Goal: Task Accomplishment & Management: Use online tool/utility

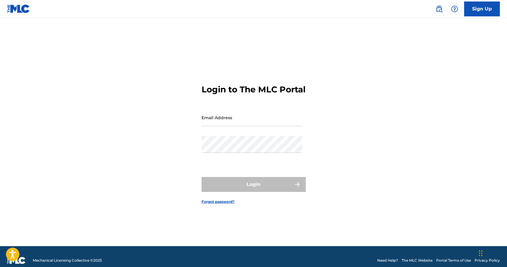
click at [226, 126] on input "Email Address" at bounding box center [252, 117] width 101 height 17
type input "[EMAIL_ADDRESS][DOMAIN_NAME]"
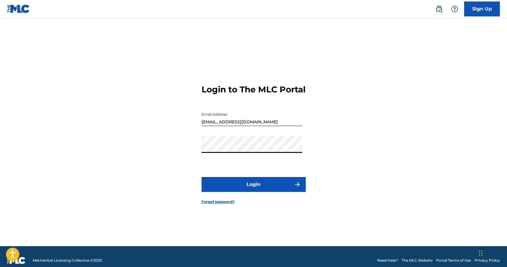
click at [240, 185] on button "Login" at bounding box center [254, 184] width 104 height 15
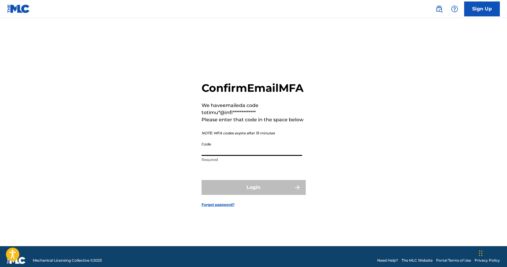
click at [245, 155] on input "Code" at bounding box center [252, 147] width 101 height 17
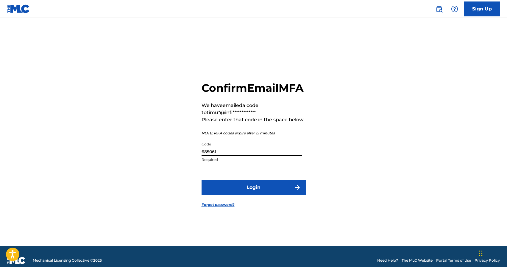
type input "685061"
click at [263, 195] on button "Login" at bounding box center [254, 187] width 104 height 15
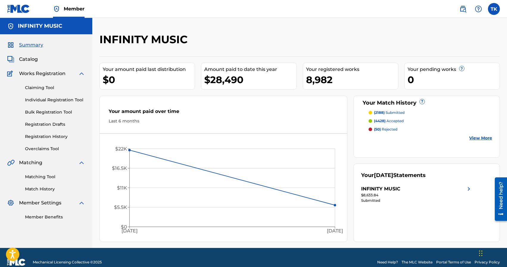
click at [49, 178] on link "Matching Tool" at bounding box center [55, 177] width 60 height 6
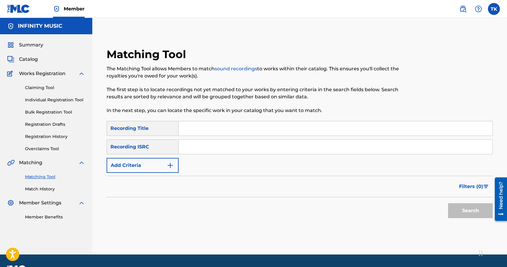
click at [212, 127] on input "Search Form" at bounding box center [336, 128] width 314 height 14
type input "ночные дороги"
click at [163, 168] on button "Add Criteria" at bounding box center [143, 165] width 72 height 15
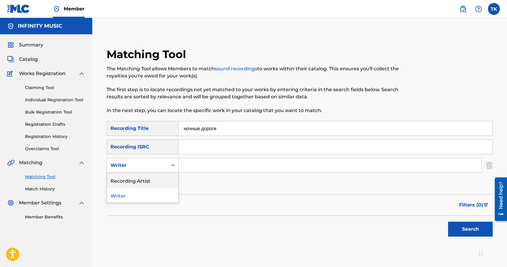
click at [162, 182] on div "Recording Artist" at bounding box center [143, 180] width 72 height 15
click at [185, 174] on div "SearchWithCriteria9615c23d-76a6-4832-858f-40ed67008b5f Recording Title ночные д…" at bounding box center [300, 156] width 386 height 70
click at [190, 172] on input "Search Form" at bounding box center [330, 165] width 303 height 14
type input "[GEOGRAPHIC_DATA]"
click at [461, 234] on button "Search" at bounding box center [470, 229] width 45 height 15
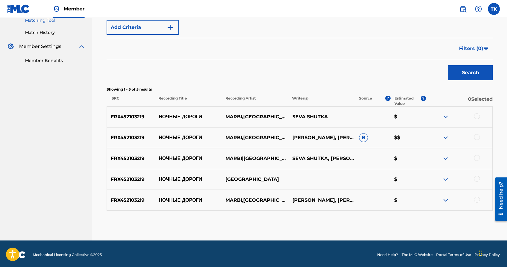
scroll to position [159, 0]
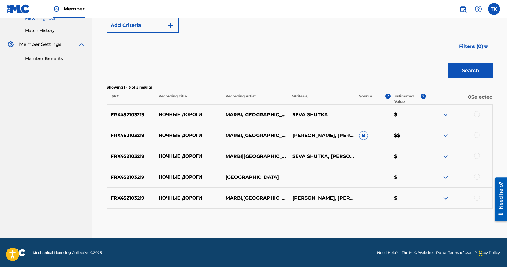
click at [478, 114] on div at bounding box center [477, 114] width 6 height 6
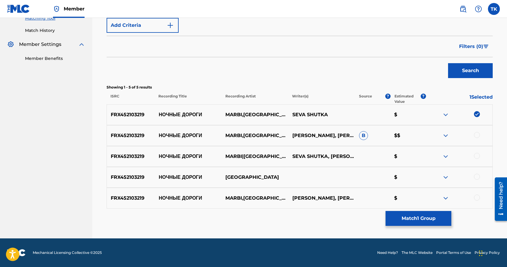
click at [478, 134] on div at bounding box center [477, 135] width 6 height 6
click at [477, 158] on div at bounding box center [477, 156] width 6 height 6
click at [479, 177] on div at bounding box center [477, 177] width 6 height 6
click at [478, 199] on div at bounding box center [477, 198] width 6 height 6
click at [434, 216] on button "Match 5 Groups" at bounding box center [419, 218] width 66 height 15
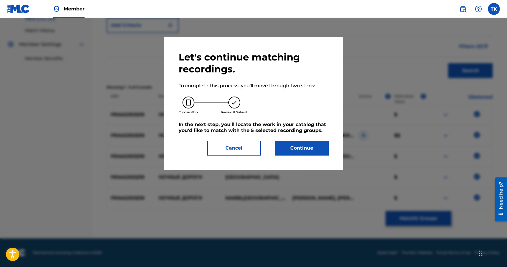
click at [318, 150] on button "Continue" at bounding box center [302, 148] width 54 height 15
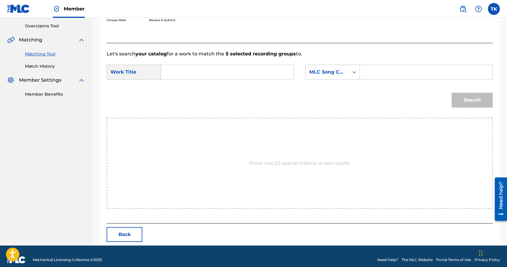
scroll to position [130, 0]
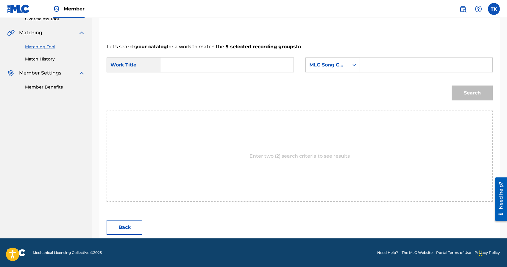
click at [220, 69] on input "Search Form" at bounding box center [227, 65] width 122 height 14
click at [216, 81] on div "ночные дороги" at bounding box center [227, 78] width 122 height 11
type input "ночные дороги"
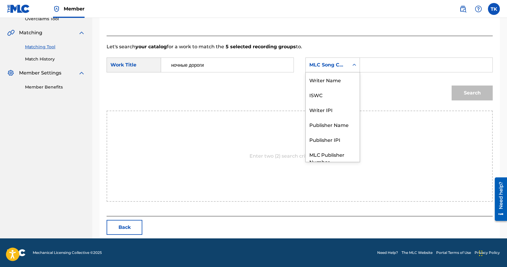
click at [335, 72] on div "MLC Song Code" at bounding box center [333, 65] width 55 height 15
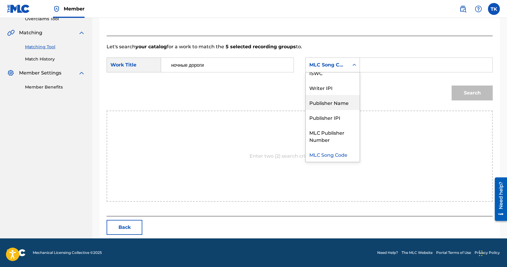
click at [334, 100] on div "Publisher Name" at bounding box center [333, 102] width 54 height 15
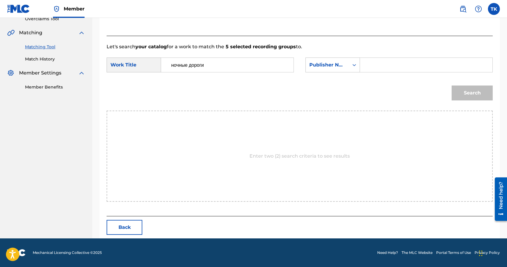
click at [379, 65] on input "Search Form" at bounding box center [426, 65] width 122 height 14
type input "INFINITY MUSIC"
click at [467, 92] on button "Search" at bounding box center [472, 93] width 41 height 15
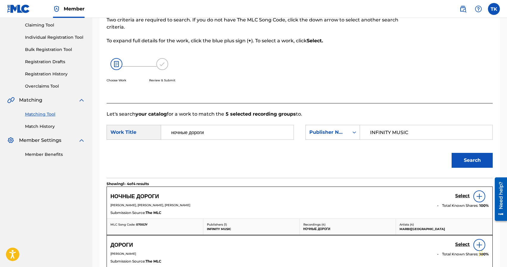
scroll to position [130, 0]
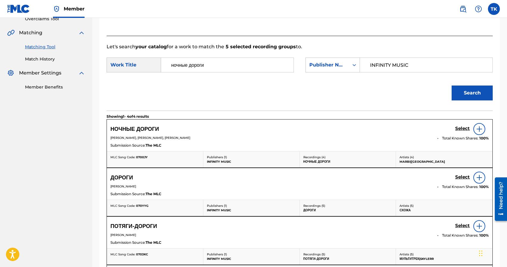
click at [463, 128] on h5 "Select" at bounding box center [463, 129] width 15 height 6
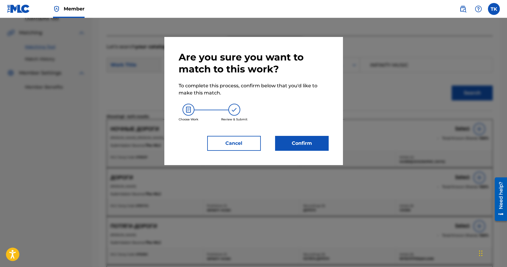
click at [307, 149] on button "Confirm" at bounding box center [302, 143] width 54 height 15
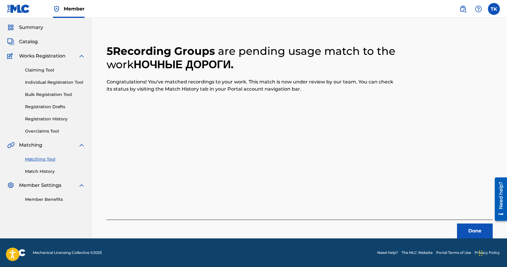
scroll to position [18, 0]
click at [465, 231] on button "Done" at bounding box center [475, 230] width 36 height 15
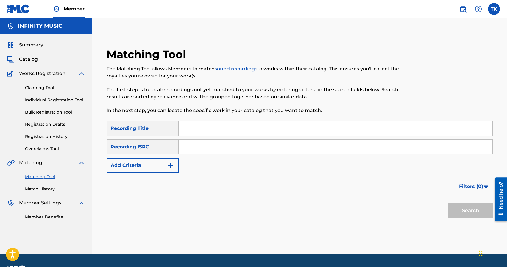
click at [208, 132] on input "Search Form" at bounding box center [336, 128] width 314 height 14
type input "в зелёных глазах"
click at [162, 161] on button "Add Criteria" at bounding box center [143, 165] width 72 height 15
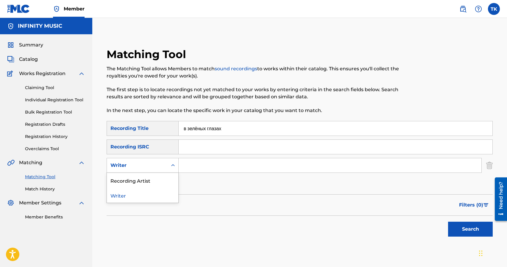
click at [162, 161] on div "Writer" at bounding box center [137, 165] width 61 height 11
click at [161, 177] on div "Recording Artist" at bounding box center [143, 180] width 72 height 15
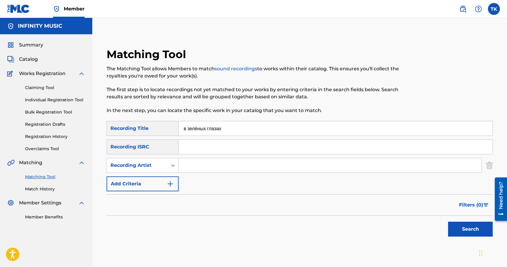
click at [191, 166] on input "Search Form" at bounding box center [330, 165] width 303 height 14
type input "[GEOGRAPHIC_DATA]"
click at [458, 229] on button "Search" at bounding box center [470, 229] width 45 height 15
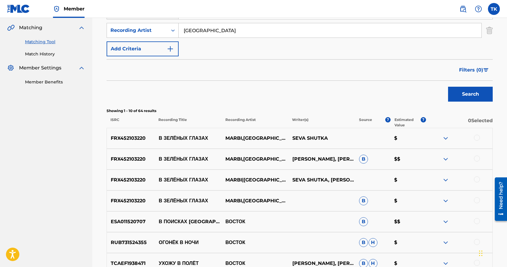
scroll to position [134, 0]
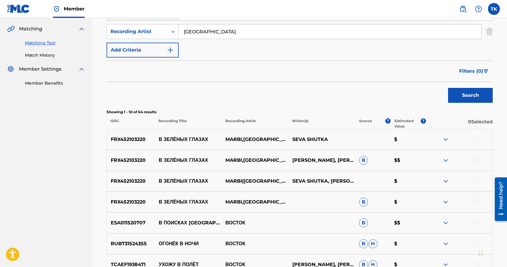
click at [481, 202] on div at bounding box center [459, 201] width 67 height 7
click at [480, 201] on div at bounding box center [477, 201] width 6 height 6
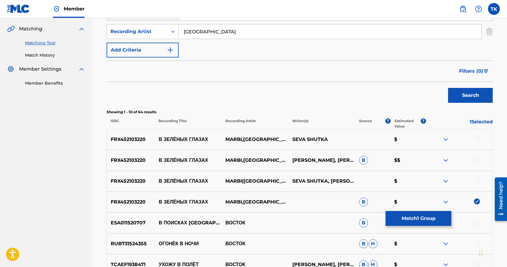
click at [478, 181] on div at bounding box center [477, 181] width 6 height 6
click at [477, 161] on div at bounding box center [477, 160] width 6 height 6
click at [477, 140] on div at bounding box center [477, 139] width 6 height 6
click at [428, 221] on button "Match 4 Groups" at bounding box center [419, 218] width 66 height 15
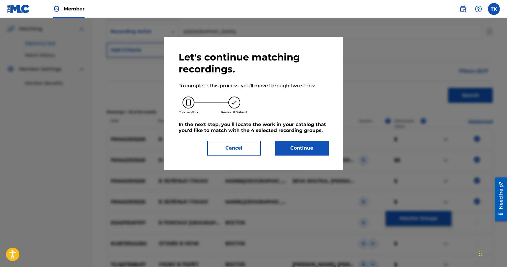
click at [300, 147] on button "Continue" at bounding box center [302, 148] width 54 height 15
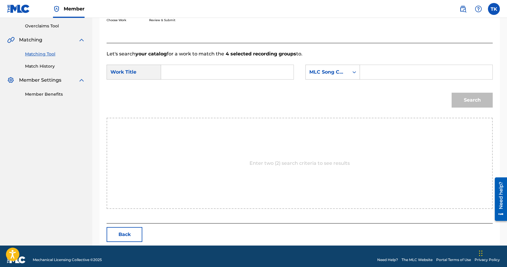
scroll to position [130, 0]
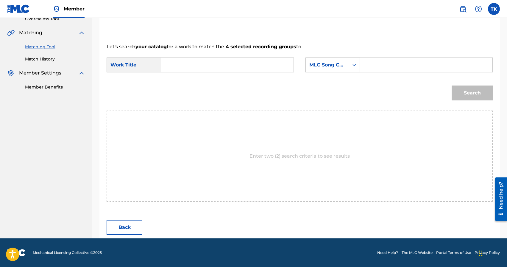
click at [226, 62] on input "Search Form" at bounding box center [227, 65] width 122 height 14
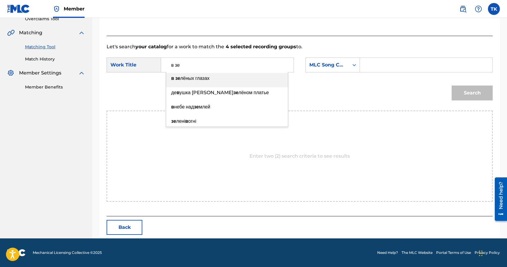
click at [215, 78] on div "в зе лёных глазах" at bounding box center [227, 78] width 122 height 11
type input "в зелёных глазах"
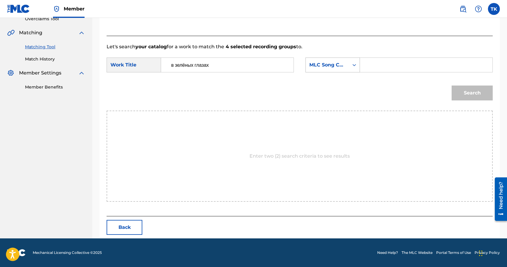
click at [332, 68] on div "MLC Song Code" at bounding box center [328, 64] width 36 height 7
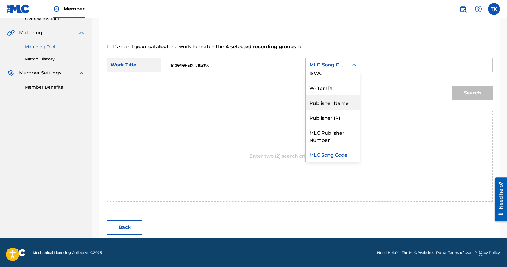
click at [328, 103] on div "Publisher Name" at bounding box center [333, 102] width 54 height 15
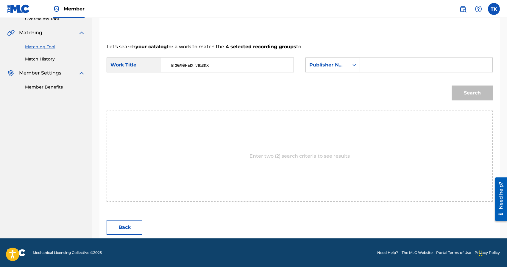
click at [379, 70] on input "Search Form" at bounding box center [426, 65] width 122 height 14
type input "INFINITY MUSIC"
click at [461, 97] on button "Search" at bounding box center [472, 93] width 41 height 15
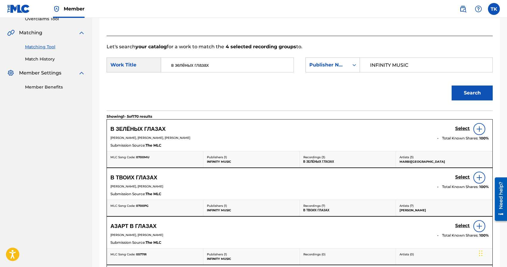
scroll to position [139, 0]
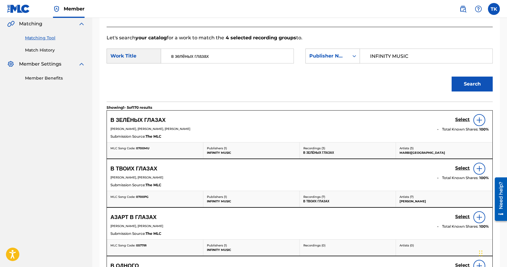
click at [461, 121] on h5 "Select" at bounding box center [463, 120] width 15 height 6
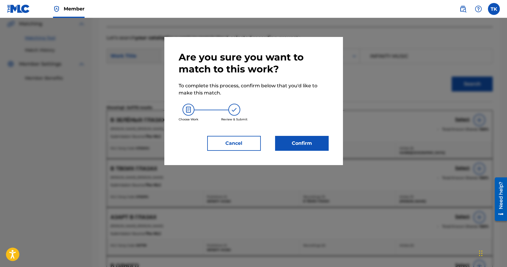
click at [313, 138] on button "Confirm" at bounding box center [302, 143] width 54 height 15
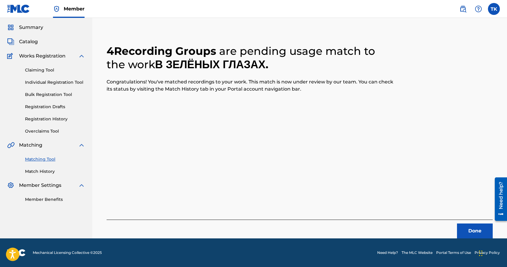
scroll to position [18, 0]
click at [468, 229] on button "Done" at bounding box center [475, 230] width 36 height 15
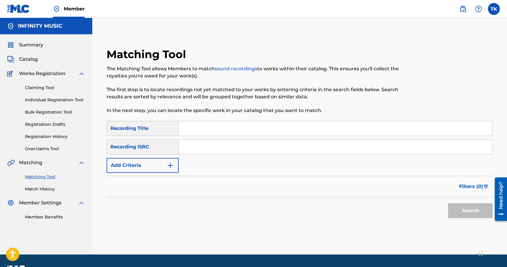
click at [229, 131] on input "Search Form" at bounding box center [336, 128] width 314 height 14
type input "ночь"
click at [164, 167] on button "Add Criteria" at bounding box center [143, 165] width 72 height 15
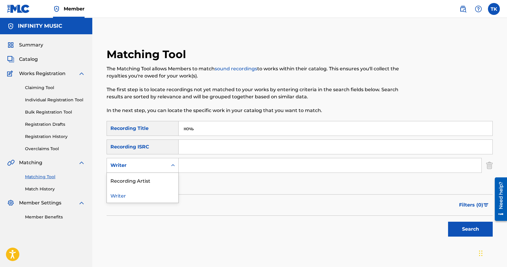
click at [164, 167] on div "Writer" at bounding box center [138, 165] width 54 height 7
click at [163, 179] on div "Recording Artist" at bounding box center [143, 180] width 72 height 15
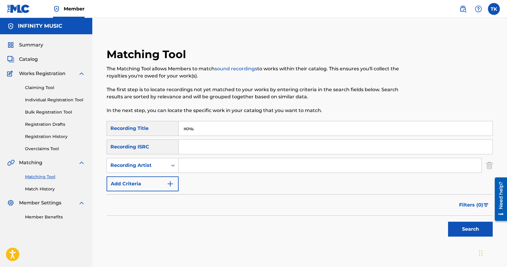
click at [197, 168] on input "Search Form" at bounding box center [330, 165] width 303 height 14
type input "[GEOGRAPHIC_DATA]"
click at [460, 226] on button "Search" at bounding box center [470, 229] width 45 height 15
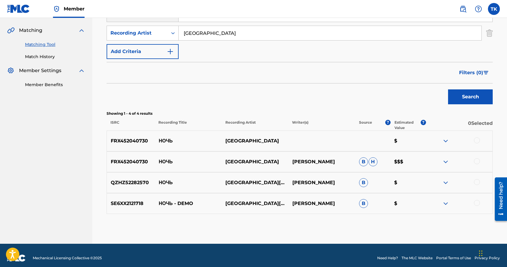
scroll to position [138, 0]
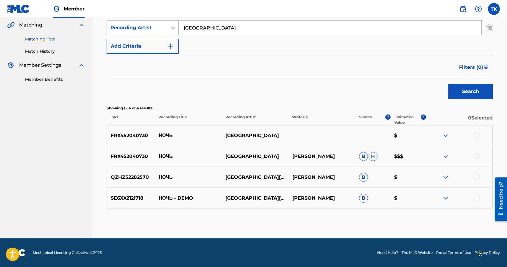
click at [477, 136] on div at bounding box center [477, 135] width 6 height 6
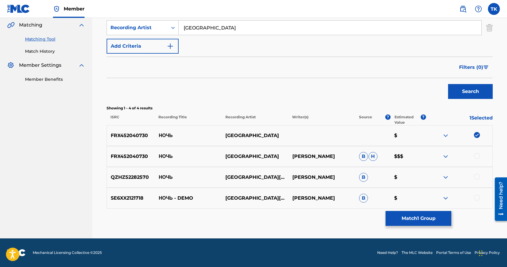
click at [478, 158] on div at bounding box center [477, 156] width 6 height 6
click at [478, 177] on div at bounding box center [477, 177] width 6 height 6
click at [478, 196] on div at bounding box center [477, 198] width 6 height 6
click at [439, 217] on button "Match 4 Groups" at bounding box center [419, 218] width 66 height 15
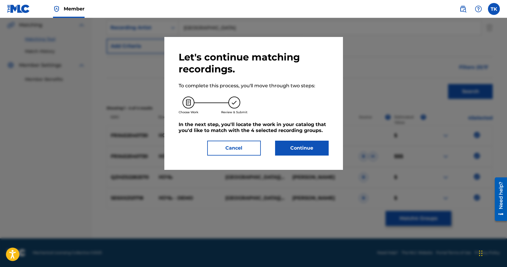
click at [315, 144] on button "Continue" at bounding box center [302, 148] width 54 height 15
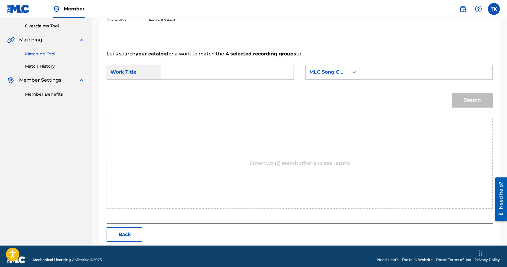
scroll to position [130, 0]
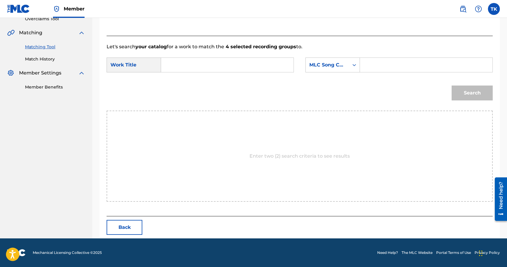
click at [236, 66] on input "Search Form" at bounding box center [227, 65] width 122 height 14
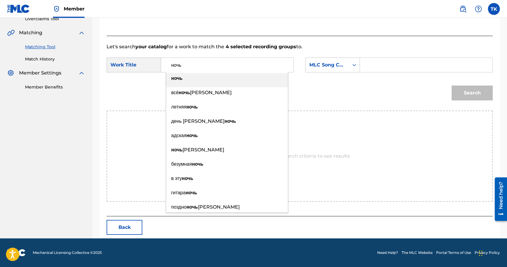
type input "ночь"
click at [212, 81] on div "ночь" at bounding box center [227, 78] width 122 height 11
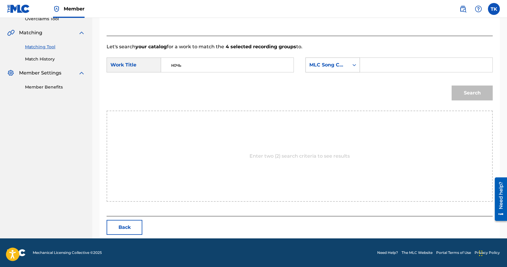
click at [325, 67] on div "MLC Song Code" at bounding box center [328, 64] width 36 height 7
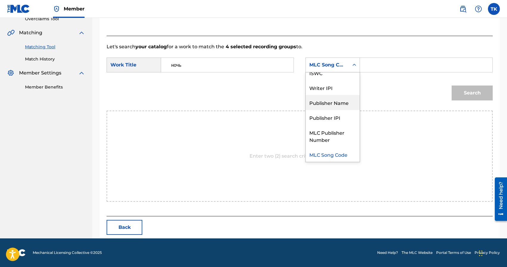
click at [325, 101] on div "Publisher Name" at bounding box center [333, 102] width 54 height 15
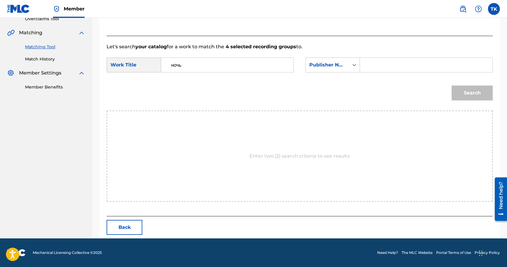
click at [386, 62] on input "Search Form" at bounding box center [426, 65] width 122 height 14
type input "INFINITY MUSIC"
click at [454, 95] on button "Search" at bounding box center [472, 93] width 41 height 15
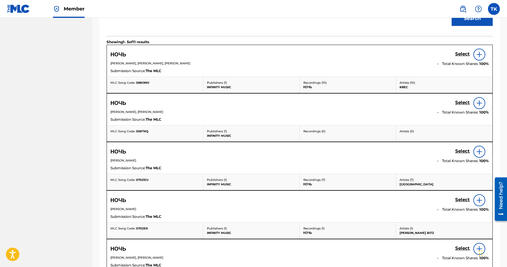
scroll to position [207, 0]
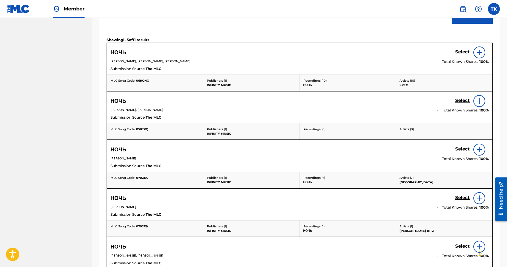
click at [459, 55] on h5 "Select" at bounding box center [463, 52] width 15 height 6
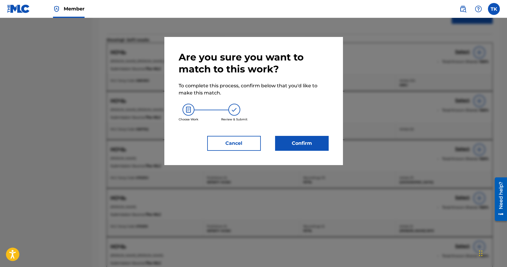
click at [320, 144] on button "Confirm" at bounding box center [302, 143] width 54 height 15
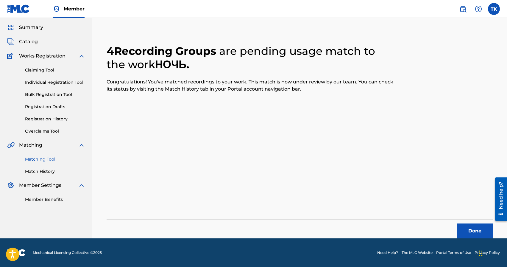
scroll to position [18, 0]
click at [462, 233] on button "Done" at bounding box center [475, 230] width 36 height 15
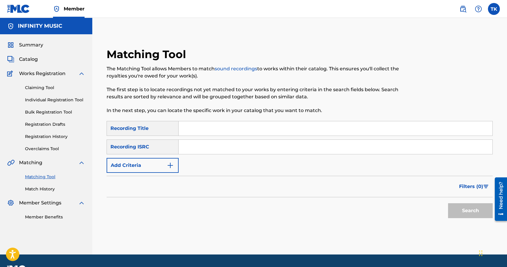
click at [195, 128] on input "Search Form" at bounding box center [336, 128] width 314 height 14
type input "дурак"
click at [158, 165] on button "Add Criteria" at bounding box center [143, 165] width 72 height 15
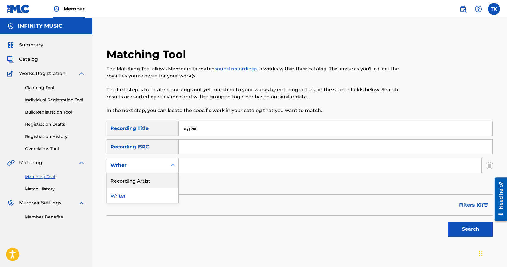
click at [158, 181] on div "Recording Artist" at bounding box center [143, 180] width 72 height 15
click at [208, 162] on input "Search Form" at bounding box center [330, 165] width 303 height 14
type input "[GEOGRAPHIC_DATA]"
click at [462, 229] on button "Search" at bounding box center [470, 229] width 45 height 15
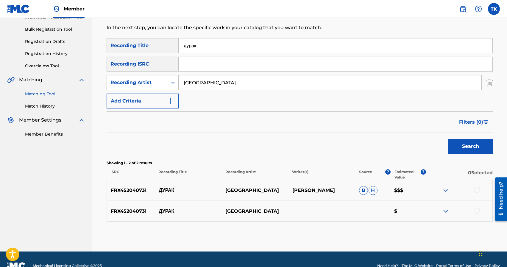
scroll to position [96, 0]
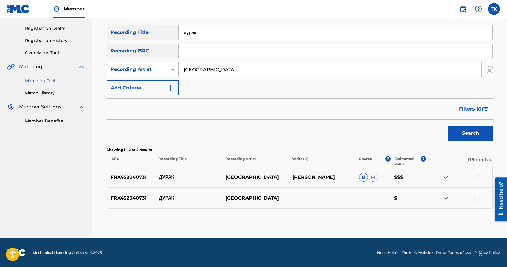
click at [479, 176] on div at bounding box center [477, 177] width 6 height 6
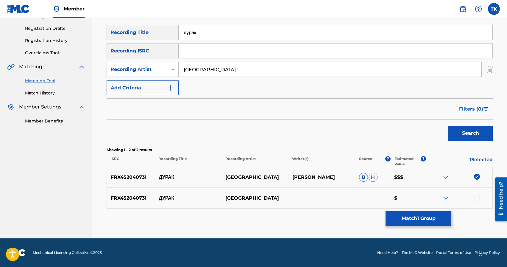
click at [478, 197] on div at bounding box center [477, 198] width 6 height 6
click at [431, 219] on button "Match 2 Groups" at bounding box center [419, 218] width 66 height 15
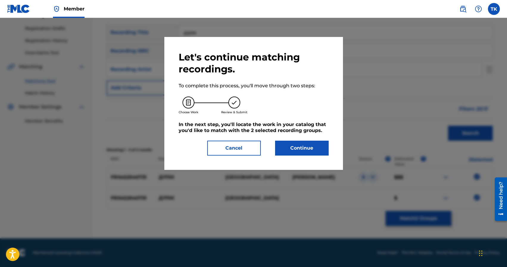
click at [308, 150] on button "Continue" at bounding box center [302, 148] width 54 height 15
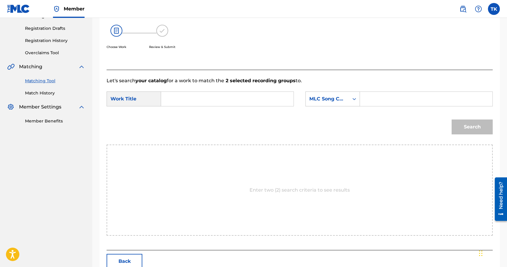
click at [243, 98] on input "Search Form" at bounding box center [227, 99] width 122 height 14
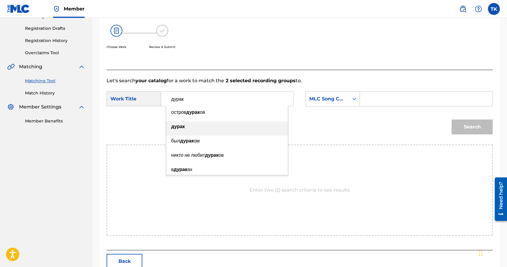
type input "дурак"
click at [226, 125] on div "дурак" at bounding box center [227, 126] width 122 height 11
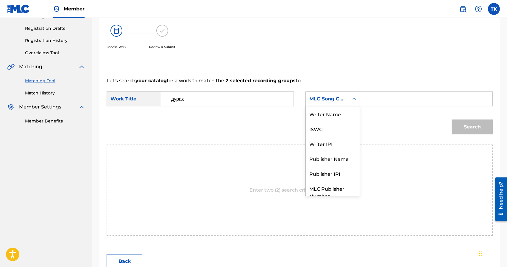
click at [340, 104] on div "MLC Song Code" at bounding box center [327, 98] width 43 height 11
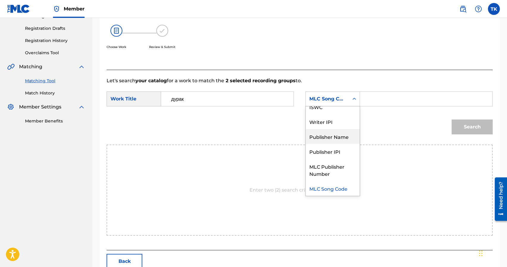
click at [336, 133] on div "Publisher Name" at bounding box center [333, 136] width 54 height 15
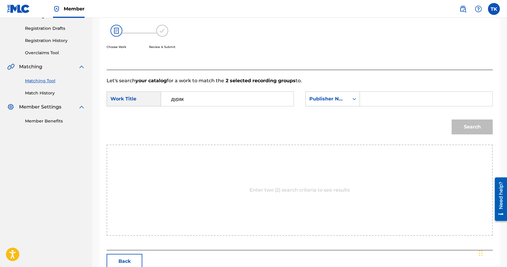
click at [376, 99] on input "Search Form" at bounding box center [426, 99] width 122 height 14
type input "INFINITY MUSIC"
click at [469, 122] on button "Search" at bounding box center [472, 126] width 41 height 15
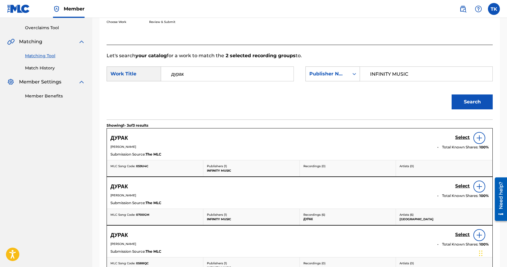
scroll to position [122, 0]
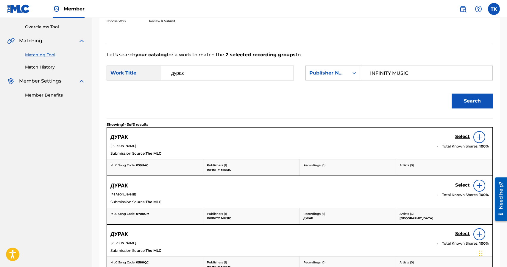
click at [458, 139] on h5 "Select" at bounding box center [463, 137] width 15 height 6
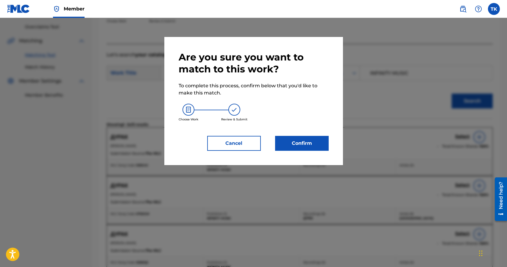
click at [324, 148] on button "Confirm" at bounding box center [302, 143] width 54 height 15
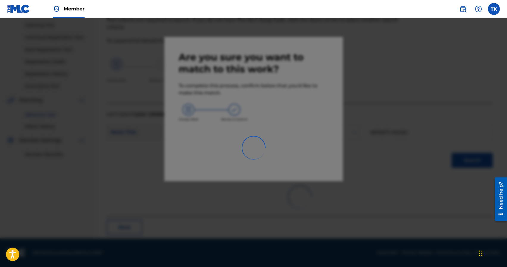
scroll to position [18, 0]
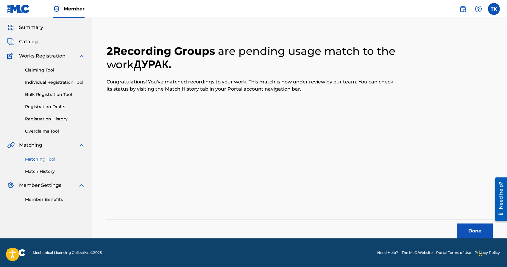
click at [470, 229] on button "Done" at bounding box center [475, 230] width 36 height 15
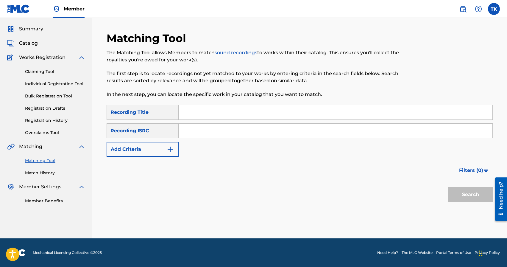
scroll to position [0, 0]
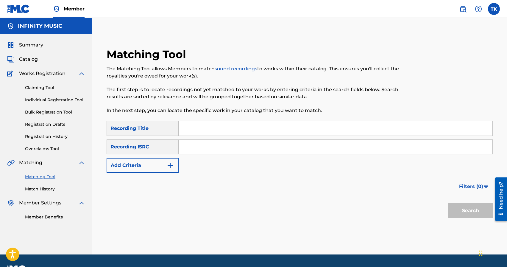
click at [230, 133] on input "Search Form" at bounding box center [336, 128] width 314 height 14
type input "кот"
click at [170, 169] on img "Search Form" at bounding box center [170, 165] width 7 height 7
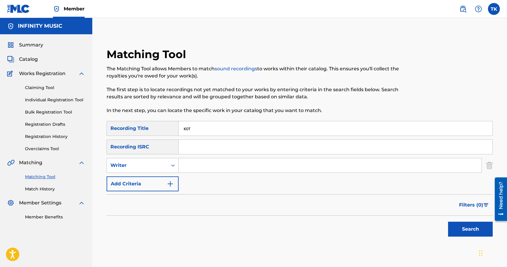
click at [170, 169] on div "Search Form" at bounding box center [173, 165] width 11 height 11
click at [169, 176] on div "Recording Artist" at bounding box center [143, 180] width 72 height 15
click at [200, 165] on input "Search Form" at bounding box center [330, 165] width 303 height 14
type input "[GEOGRAPHIC_DATA]"
click at [458, 228] on button "Search" at bounding box center [470, 229] width 45 height 15
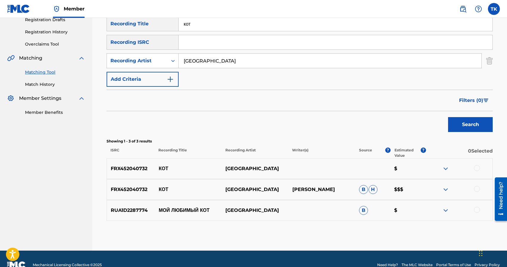
scroll to position [117, 0]
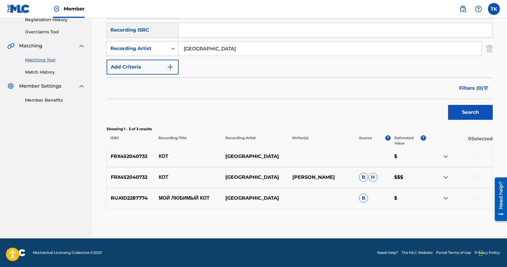
click at [478, 157] on div at bounding box center [477, 156] width 6 height 6
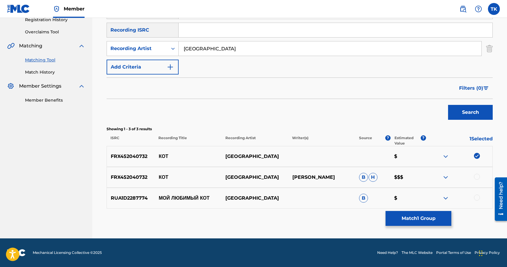
click at [477, 177] on div at bounding box center [477, 177] width 6 height 6
click at [433, 219] on button "Match 2 Groups" at bounding box center [419, 218] width 66 height 15
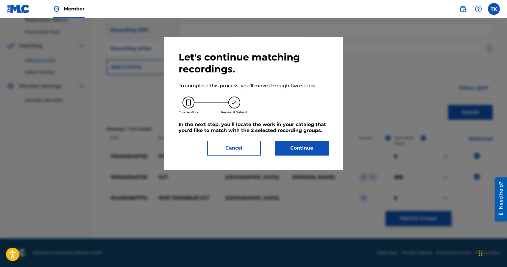
click at [309, 151] on button "Continue" at bounding box center [302, 148] width 54 height 15
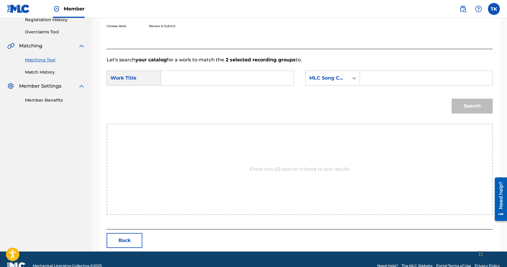
click at [228, 73] on input "Search Form" at bounding box center [227, 78] width 122 height 14
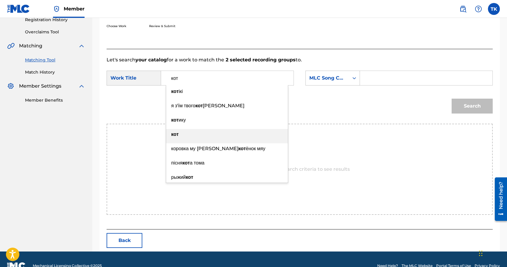
type input "кот"
click at [206, 131] on div "кот" at bounding box center [227, 134] width 122 height 11
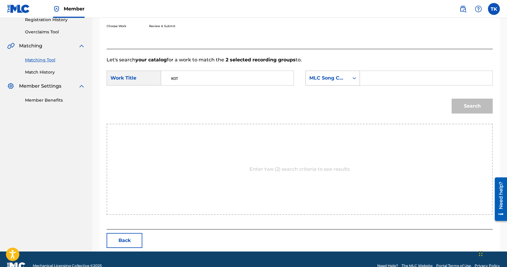
click at [340, 81] on div "MLC Song Code" at bounding box center [328, 77] width 36 height 7
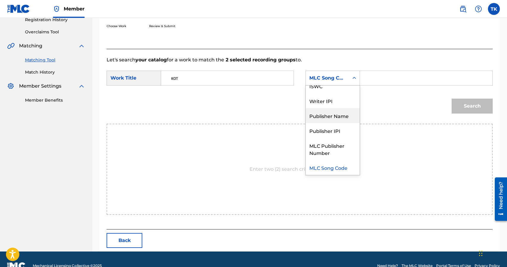
click at [338, 114] on div "Publisher Name" at bounding box center [333, 115] width 54 height 15
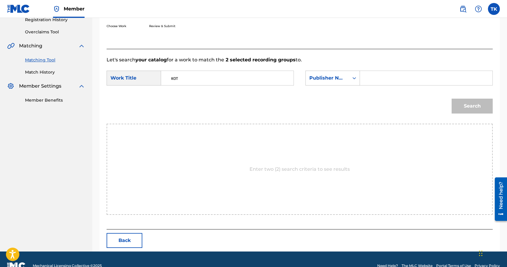
click at [382, 81] on input "Search Form" at bounding box center [426, 78] width 122 height 14
type input "INFINITY MUSIC"
click at [469, 104] on button "Search" at bounding box center [472, 106] width 41 height 15
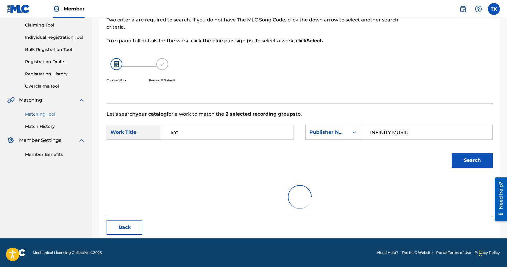
scroll to position [117, 0]
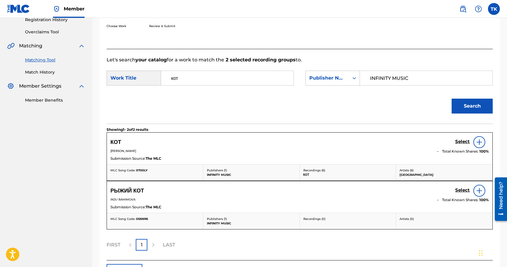
click at [460, 142] on h5 "Select" at bounding box center [463, 142] width 15 height 6
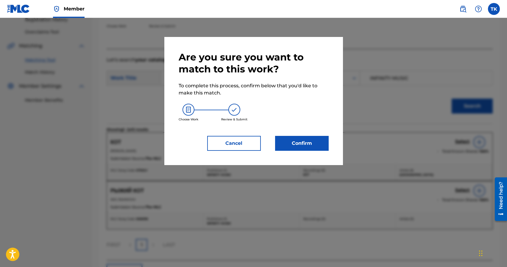
click at [327, 146] on button "Confirm" at bounding box center [302, 143] width 54 height 15
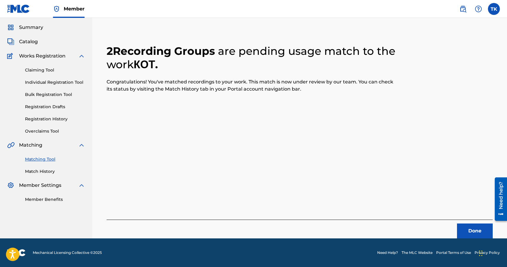
scroll to position [18, 0]
click at [469, 231] on button "Done" at bounding box center [475, 230] width 36 height 15
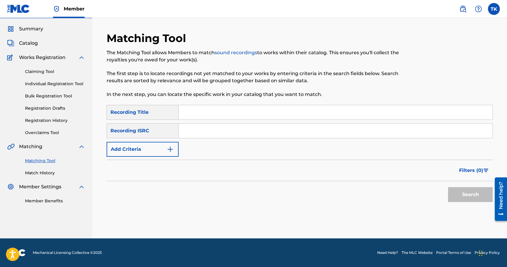
scroll to position [0, 0]
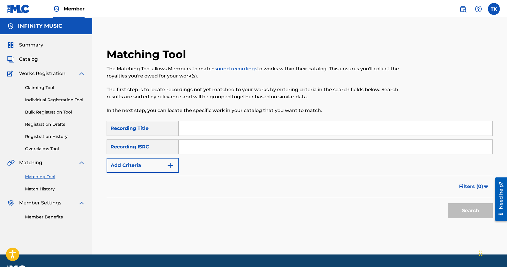
click at [229, 130] on input "Search Form" at bounding box center [336, 128] width 314 height 14
type input "я живу по пост панку"
click at [161, 163] on button "Add Criteria" at bounding box center [143, 165] width 72 height 15
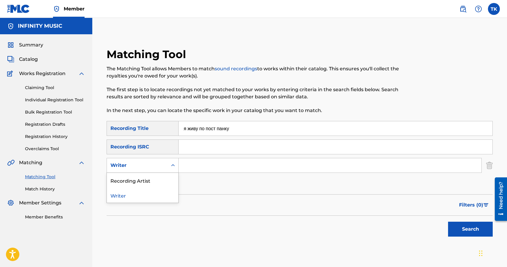
click at [161, 163] on div "Writer" at bounding box center [138, 165] width 54 height 7
click at [161, 174] on div "Recording Artist" at bounding box center [143, 180] width 72 height 15
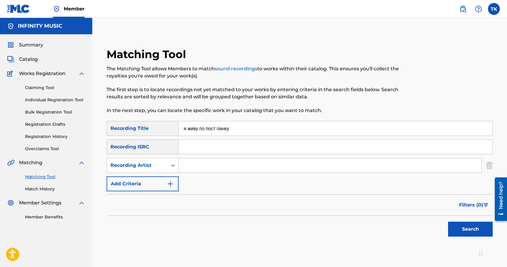
click at [208, 164] on input "Search Form" at bounding box center [330, 165] width 303 height 14
type input "[GEOGRAPHIC_DATA]"
click at [466, 227] on button "Search" at bounding box center [470, 229] width 45 height 15
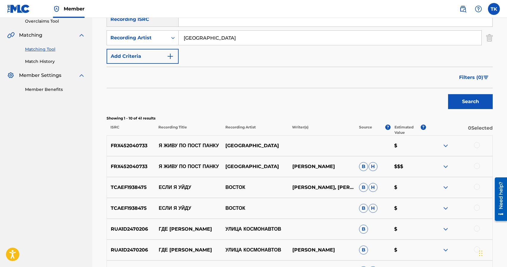
scroll to position [127, 0]
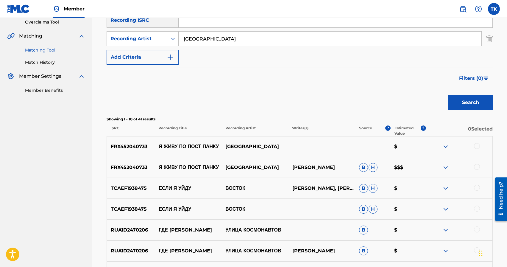
click at [478, 167] on div at bounding box center [477, 167] width 6 height 6
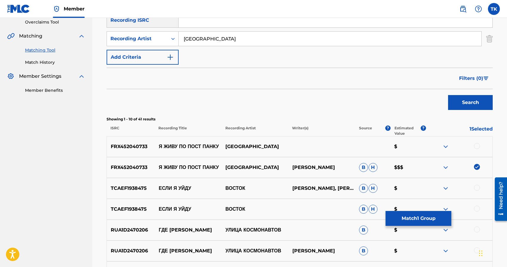
click at [477, 147] on div at bounding box center [477, 146] width 6 height 6
click at [422, 218] on button "Match 2 Groups" at bounding box center [419, 218] width 66 height 15
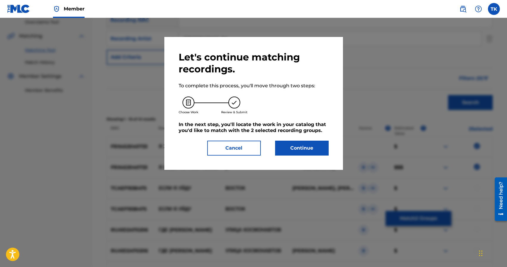
click at [302, 149] on button "Continue" at bounding box center [302, 148] width 54 height 15
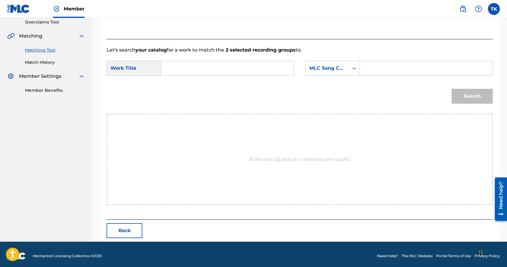
click at [241, 68] on input "Search Form" at bounding box center [227, 68] width 122 height 14
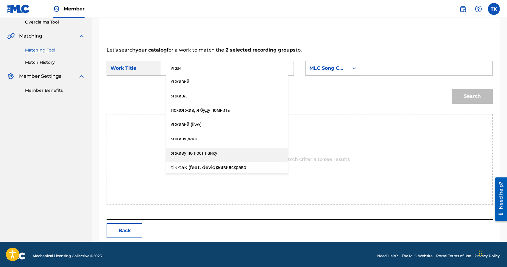
click at [218, 151] on span "ву по пост панку" at bounding box center [200, 153] width 36 height 6
type input "я живу по пост панку"
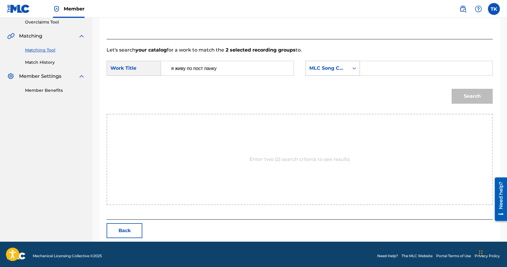
click at [333, 73] on div "MLC Song Code" at bounding box center [327, 68] width 43 height 11
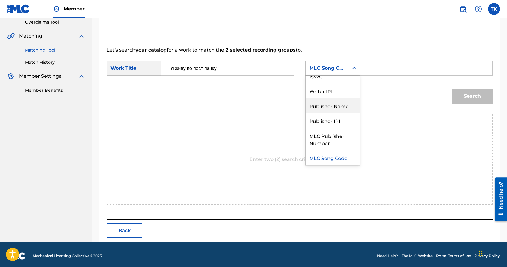
click at [330, 109] on div "Publisher Name" at bounding box center [333, 105] width 54 height 15
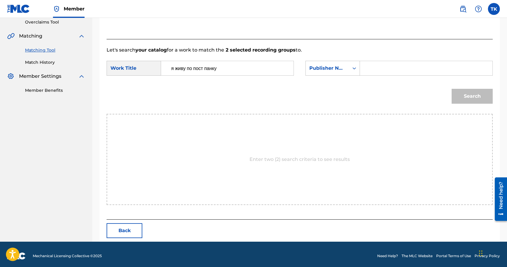
click at [377, 65] on input "Search Form" at bounding box center [426, 68] width 122 height 14
type input "INFINITY MUSIC"
click at [465, 99] on button "Search" at bounding box center [472, 96] width 41 height 15
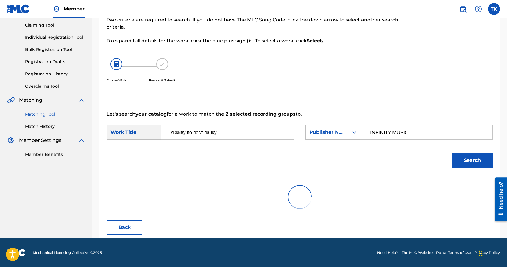
scroll to position [127, 0]
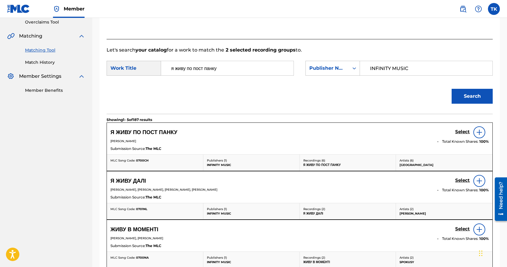
click at [458, 131] on h5 "Select" at bounding box center [463, 132] width 15 height 6
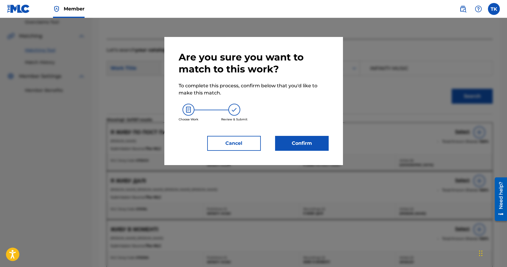
click at [311, 145] on button "Confirm" at bounding box center [302, 143] width 54 height 15
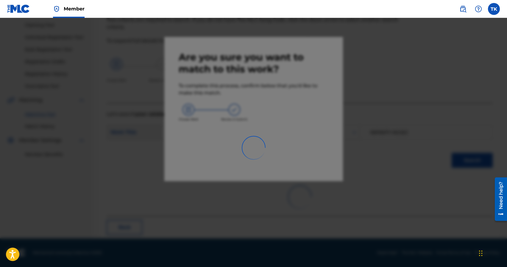
scroll to position [18, 0]
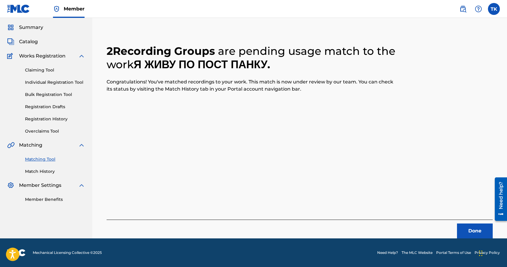
click at [461, 226] on button "Done" at bounding box center [475, 230] width 36 height 15
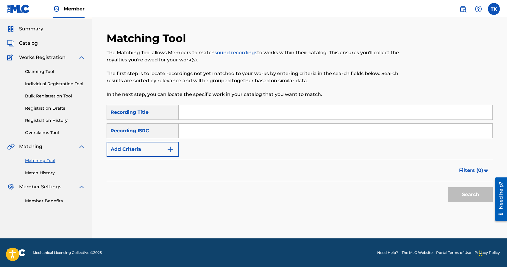
scroll to position [0, 0]
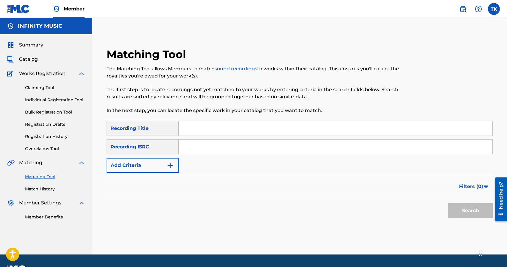
click at [234, 124] on input "Search Form" at bounding box center [336, 128] width 314 height 14
type input "снова привет"
click at [167, 162] on img "Search Form" at bounding box center [170, 165] width 7 height 7
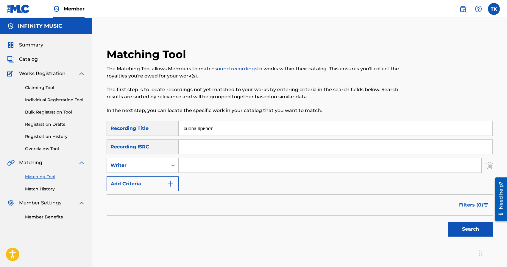
click at [167, 162] on div "Writer" at bounding box center [137, 165] width 61 height 11
click at [164, 182] on div "Recording Artist" at bounding box center [143, 180] width 72 height 15
click at [200, 165] on input "Search Form" at bounding box center [330, 165] width 303 height 14
type input "[GEOGRAPHIC_DATA]"
click at [467, 229] on button "Search" at bounding box center [470, 229] width 45 height 15
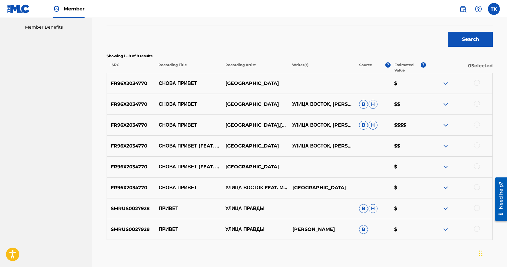
scroll to position [189, 0]
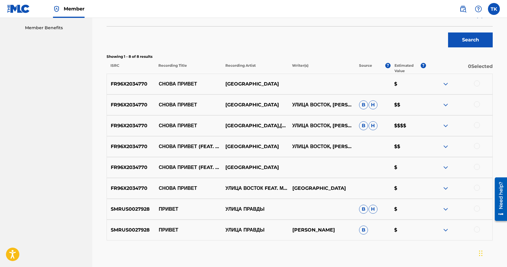
click at [477, 189] on div at bounding box center [477, 188] width 6 height 6
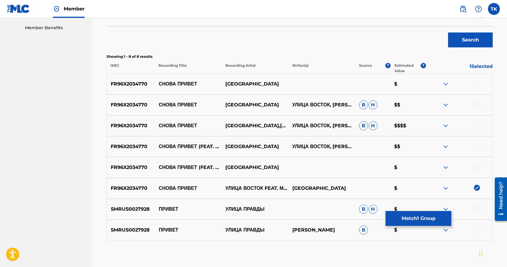
click at [478, 166] on div at bounding box center [477, 167] width 6 height 6
click at [477, 146] on div at bounding box center [477, 146] width 6 height 6
click at [477, 125] on div at bounding box center [477, 125] width 6 height 6
click at [477, 104] on div at bounding box center [477, 104] width 6 height 6
click at [476, 83] on div at bounding box center [477, 83] width 6 height 6
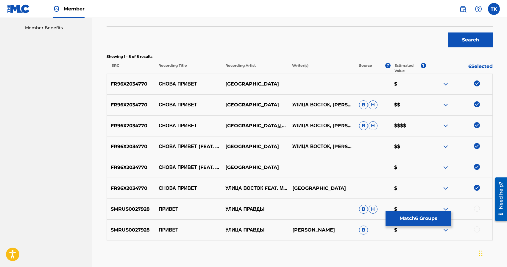
click at [425, 218] on button "Match 6 Groups" at bounding box center [419, 218] width 66 height 15
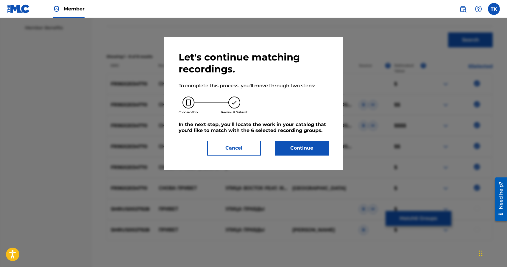
click at [321, 154] on button "Continue" at bounding box center [302, 148] width 54 height 15
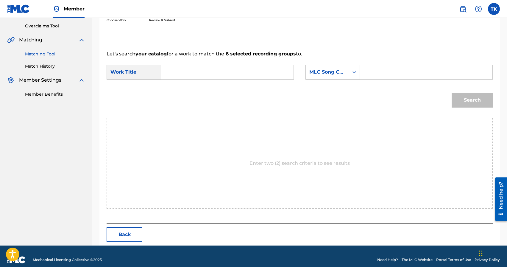
scroll to position [130, 0]
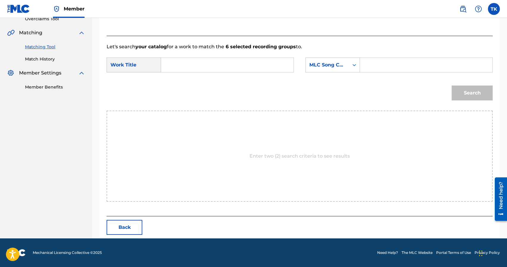
click at [251, 71] on input "Search Form" at bounding box center [227, 65] width 122 height 14
click span "привет (feat. марний)"
type input "снова привет (feat. марний)"
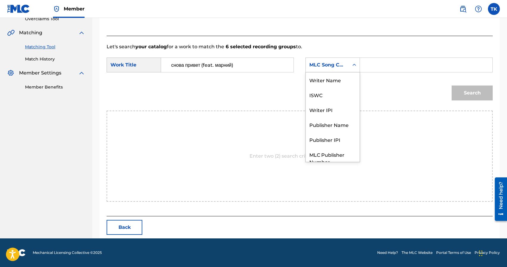
click at [343, 65] on div "MLC Song Code" at bounding box center [328, 64] width 36 height 7
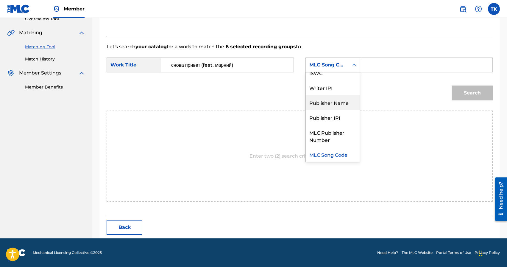
click at [340, 102] on div "Publisher Name" at bounding box center [333, 102] width 54 height 15
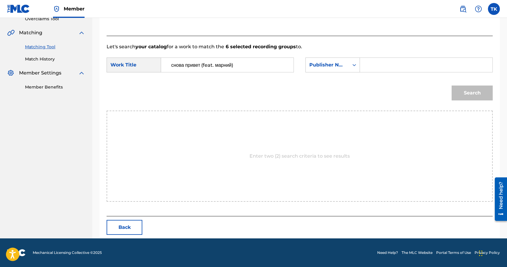
click at [378, 65] on input "Search Form" at bounding box center [426, 65] width 122 height 14
type input "INFINITY MUSIC"
click at [468, 90] on button "Search" at bounding box center [472, 93] width 41 height 15
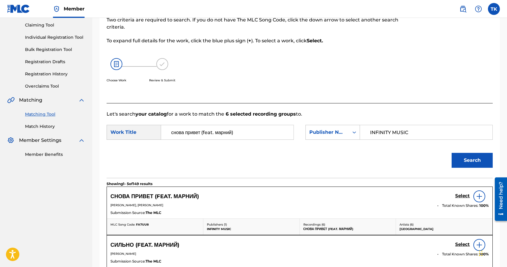
scroll to position [130, 0]
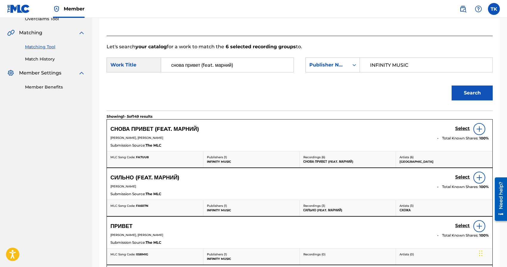
click at [460, 127] on h5 "Select" at bounding box center [463, 129] width 15 height 6
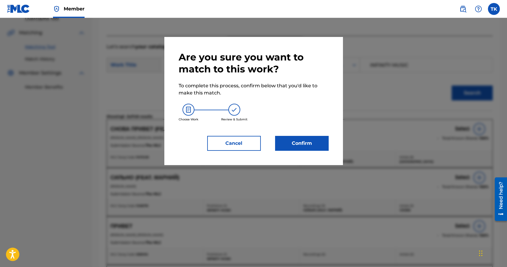
click at [312, 144] on button "Confirm" at bounding box center [302, 143] width 54 height 15
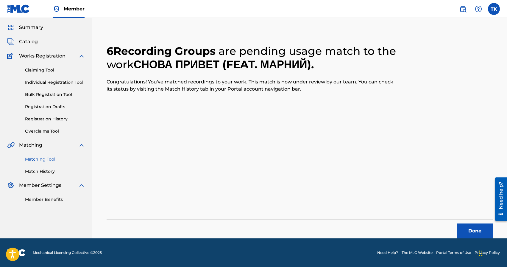
scroll to position [18, 0]
click at [468, 232] on button "Done" at bounding box center [475, 230] width 36 height 15
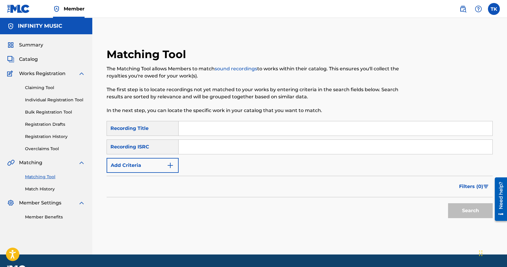
click at [228, 133] on input "Search Form" at bounding box center [336, 128] width 314 height 14
type input "война"
click at [157, 168] on button "Add Criteria" at bounding box center [143, 165] width 72 height 15
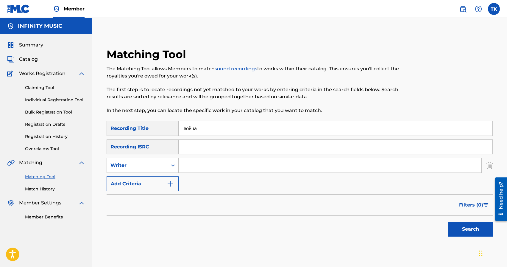
click at [157, 168] on div "Writer" at bounding box center [138, 165] width 54 height 7
click at [157, 178] on div "Recording Artist" at bounding box center [143, 180] width 72 height 15
click at [207, 164] on input "Search Form" at bounding box center [330, 165] width 303 height 14
type input "[GEOGRAPHIC_DATA]"
click at [459, 232] on button "Search" at bounding box center [470, 229] width 45 height 15
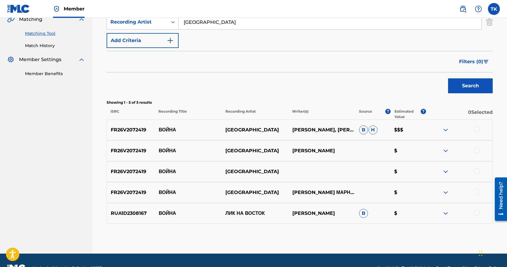
scroll to position [145, 0]
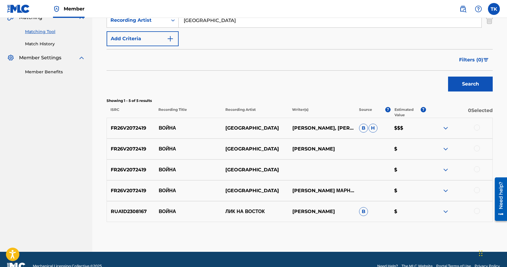
click at [477, 192] on div at bounding box center [477, 190] width 6 height 6
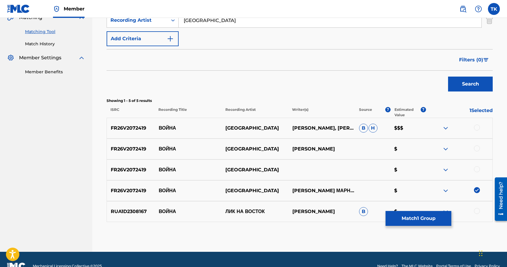
click at [478, 168] on div at bounding box center [477, 169] width 6 height 6
click at [478, 150] on div at bounding box center [477, 148] width 6 height 6
click at [477, 127] on div at bounding box center [477, 128] width 6 height 6
click at [428, 218] on button "Match 4 Groups" at bounding box center [419, 218] width 66 height 15
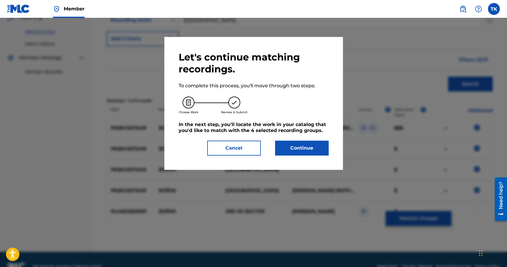
click at [300, 145] on button "Continue" at bounding box center [302, 148] width 54 height 15
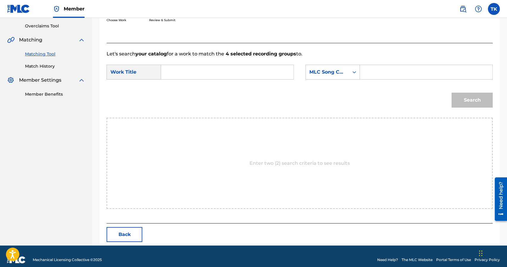
scroll to position [130, 0]
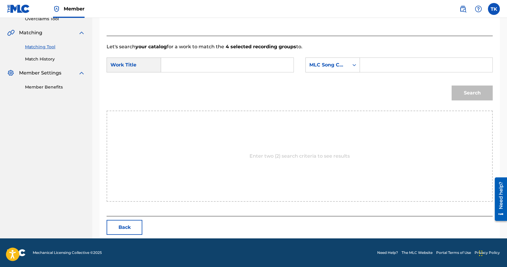
click at [231, 63] on input "Search Form" at bounding box center [227, 65] width 122 height 14
type input "война"
click at [212, 90] on div "война" at bounding box center [227, 92] width 122 height 11
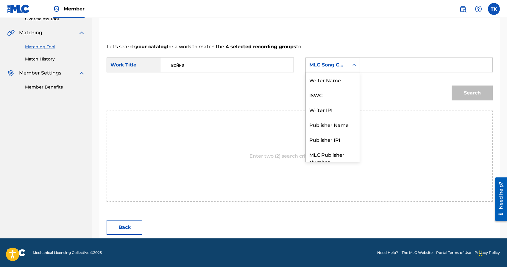
click at [346, 68] on div "MLC Song Code" at bounding box center [327, 64] width 43 height 11
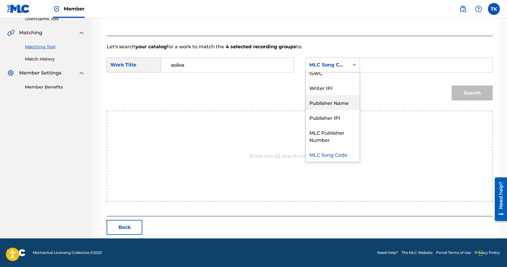
click at [343, 99] on div "Publisher Name" at bounding box center [333, 102] width 54 height 15
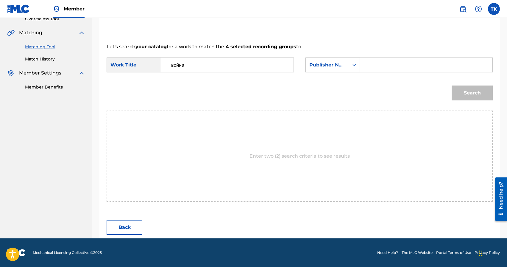
click at [383, 63] on input "Search Form" at bounding box center [426, 65] width 122 height 14
type input "INFINITY MUSIC"
click at [462, 94] on button "Search" at bounding box center [472, 93] width 41 height 15
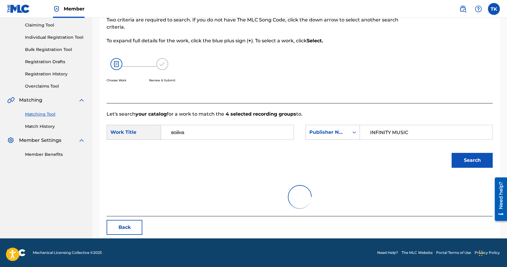
scroll to position [130, 0]
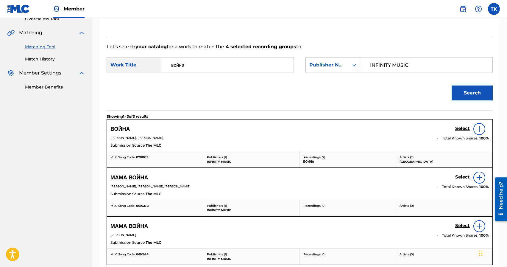
click at [458, 129] on h5 "Select" at bounding box center [463, 129] width 15 height 6
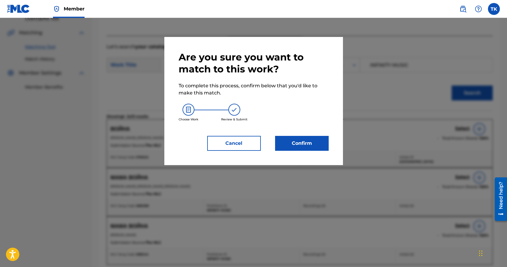
click at [313, 139] on button "Confirm" at bounding box center [302, 143] width 54 height 15
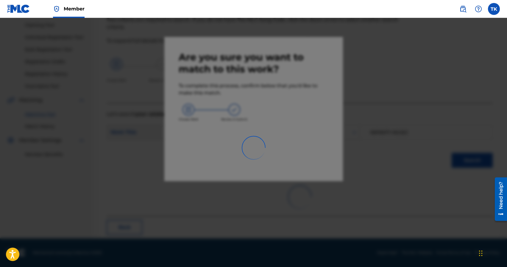
scroll to position [18, 0]
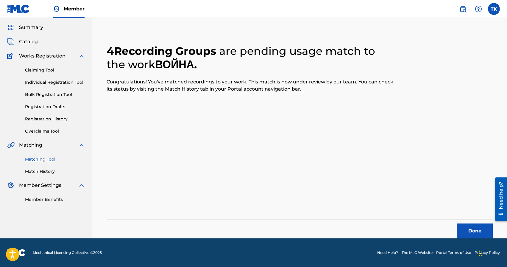
click at [462, 229] on button "Done" at bounding box center [475, 230] width 36 height 15
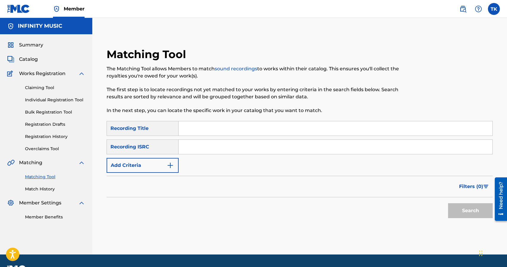
click at [223, 121] on input "Search Form" at bounding box center [336, 128] width 314 height 14
type input "наши дни"
click at [163, 167] on button "Add Criteria" at bounding box center [143, 165] width 72 height 15
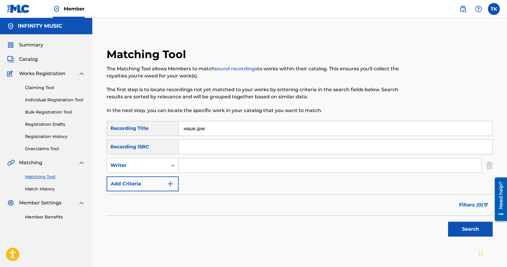
click at [163, 167] on div "Writer" at bounding box center [138, 165] width 54 height 7
click at [167, 176] on div "Recording Artist" at bounding box center [143, 180] width 72 height 15
click at [201, 164] on input "Search Form" at bounding box center [330, 165] width 303 height 14
type input "[GEOGRAPHIC_DATA]"
click at [466, 231] on button "Search" at bounding box center [470, 229] width 45 height 15
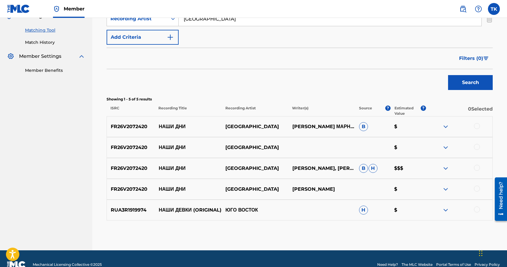
scroll to position [159, 0]
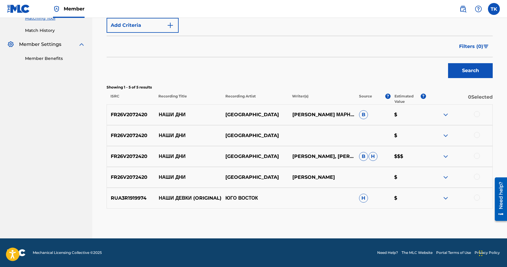
click at [478, 177] on div at bounding box center [477, 177] width 6 height 6
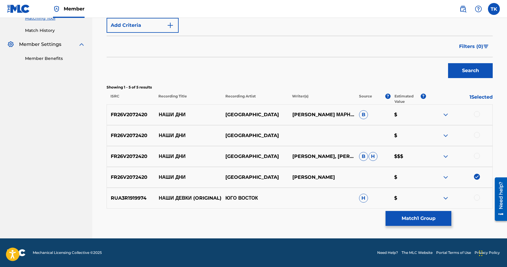
click at [477, 157] on div at bounding box center [477, 156] width 6 height 6
click at [477, 136] on div at bounding box center [477, 135] width 6 height 6
click at [478, 114] on div at bounding box center [477, 114] width 6 height 6
click at [422, 215] on button "Match 4 Groups" at bounding box center [419, 218] width 66 height 15
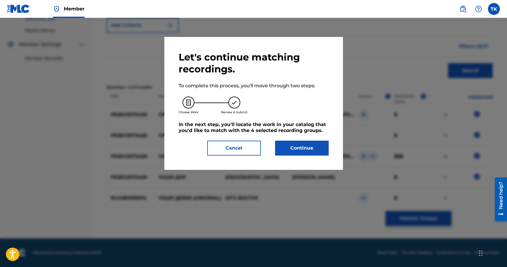
click at [302, 147] on button "Continue" at bounding box center [302, 148] width 54 height 15
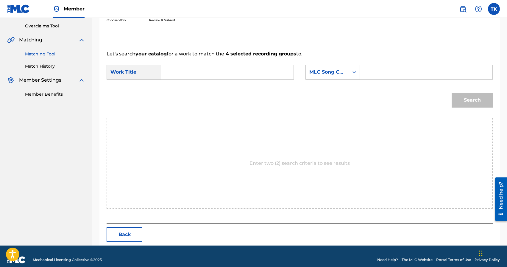
scroll to position [130, 0]
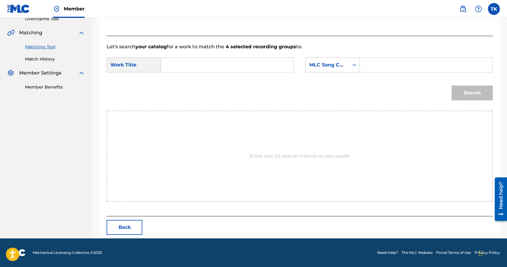
click at [237, 62] on input "Search Form" at bounding box center [227, 65] width 122 height 14
click at [220, 78] on div "наши д ни" at bounding box center [227, 78] width 122 height 11
type input "наши дни"
click at [325, 70] on div "MLC Song Code" at bounding box center [327, 64] width 43 height 11
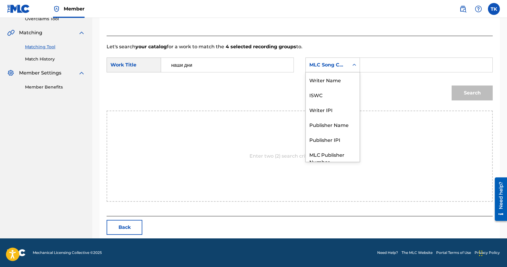
scroll to position [22, 0]
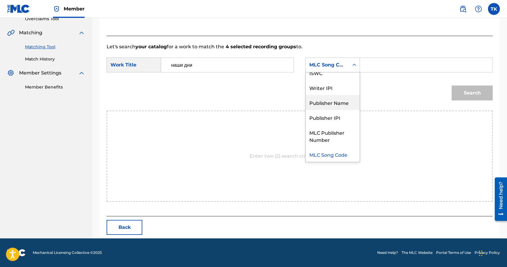
click at [329, 102] on div "Publisher Name" at bounding box center [333, 102] width 54 height 15
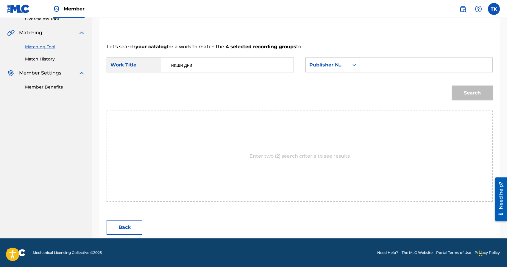
click at [373, 67] on input "Search Form" at bounding box center [426, 65] width 122 height 14
type input "INFINITY MUSIC"
click at [456, 92] on button "Search" at bounding box center [472, 93] width 41 height 15
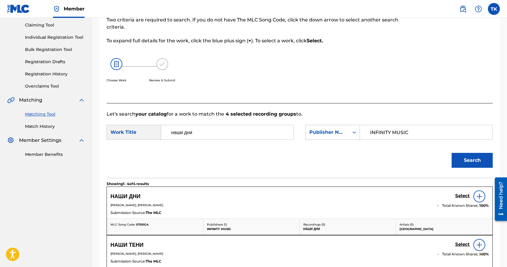
scroll to position [130, 0]
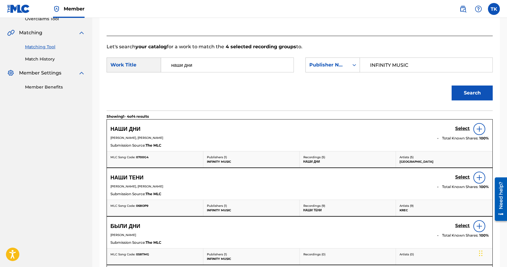
click at [459, 128] on h5 "Select" at bounding box center [463, 129] width 15 height 6
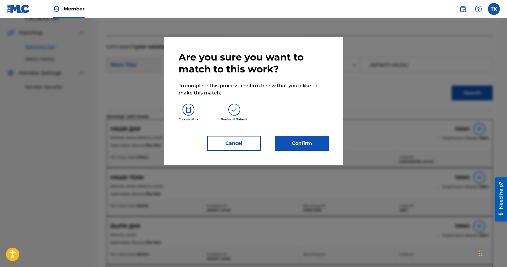
click at [304, 144] on button "Confirm" at bounding box center [302, 143] width 54 height 15
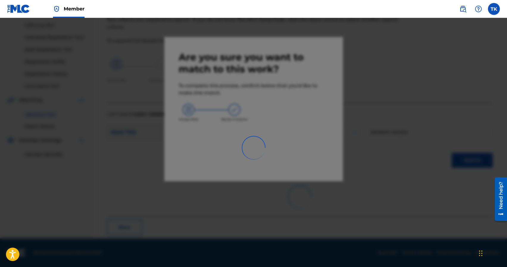
scroll to position [18, 0]
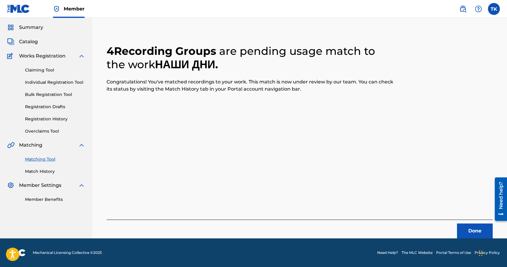
click at [468, 228] on button "Done" at bounding box center [475, 230] width 36 height 15
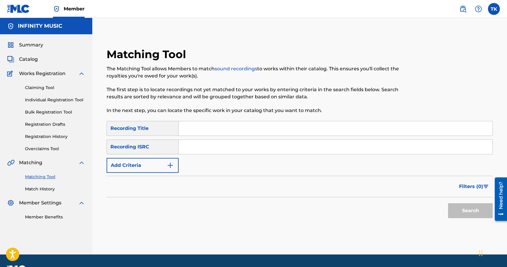
click at [236, 126] on input "Search Form" at bounding box center [336, 128] width 314 height 14
type input "СМРТ"
click at [164, 169] on button "Add Criteria" at bounding box center [143, 165] width 72 height 15
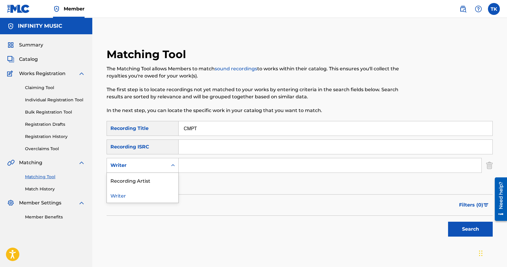
click at [164, 169] on div "Writer" at bounding box center [137, 165] width 61 height 11
click at [163, 179] on div "Recording Artist" at bounding box center [143, 180] width 72 height 15
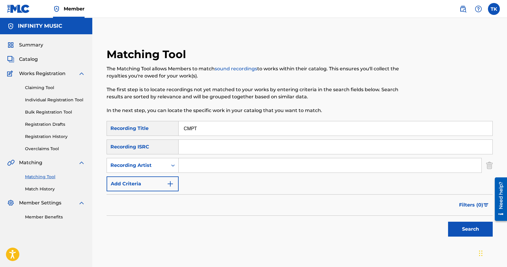
click at [195, 167] on input "Search Form" at bounding box center [330, 165] width 303 height 14
type input "[GEOGRAPHIC_DATA]"
click at [456, 227] on button "Search" at bounding box center [470, 229] width 45 height 15
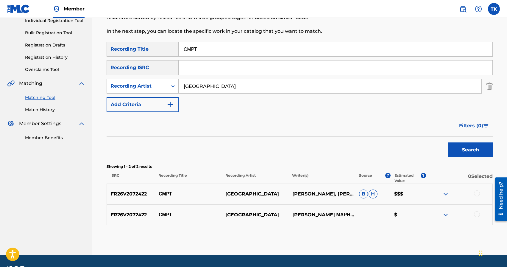
scroll to position [96, 0]
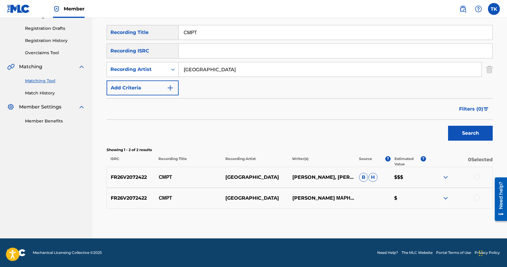
click at [478, 177] on div at bounding box center [477, 177] width 6 height 6
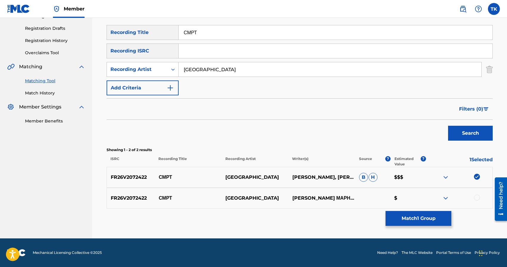
click at [478, 197] on div at bounding box center [477, 198] width 6 height 6
click at [422, 221] on button "Match 2 Groups" at bounding box center [419, 218] width 66 height 15
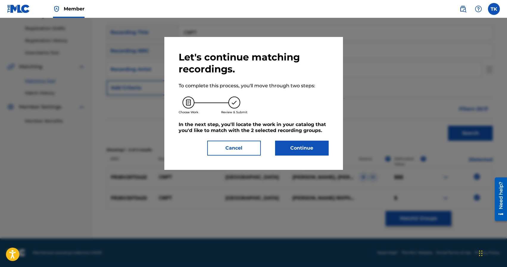
click at [308, 148] on button "Continue" at bounding box center [302, 148] width 54 height 15
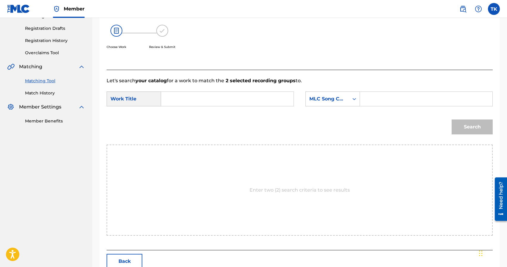
click at [235, 102] on input "Search Form" at bounding box center [227, 99] width 122 height 14
type input "СМРТ"
click at [300, 132] on div "Search" at bounding box center [300, 129] width 386 height 31
click at [344, 102] on div "MLC Song Code" at bounding box center [328, 98] width 36 height 7
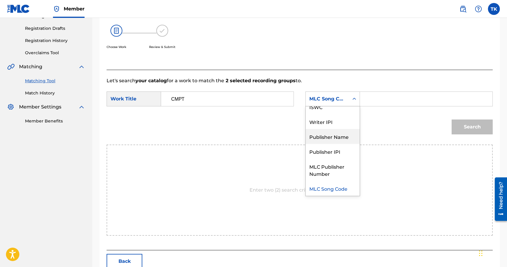
click at [337, 137] on div "Publisher Name" at bounding box center [333, 136] width 54 height 15
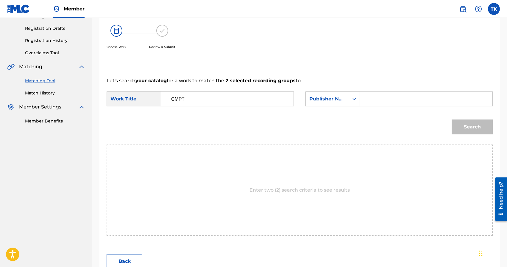
click at [374, 100] on input "Search Form" at bounding box center [426, 99] width 122 height 14
type input "INFINITY MUSIC"
click at [462, 128] on button "Search" at bounding box center [472, 126] width 41 height 15
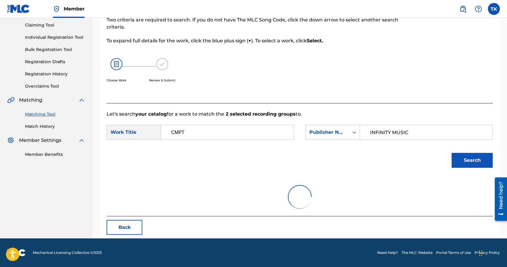
scroll to position [96, 0]
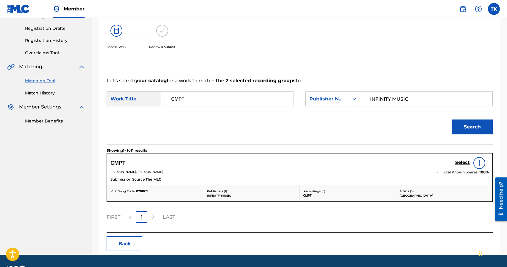
click at [458, 161] on h5 "Select" at bounding box center [463, 163] width 15 height 6
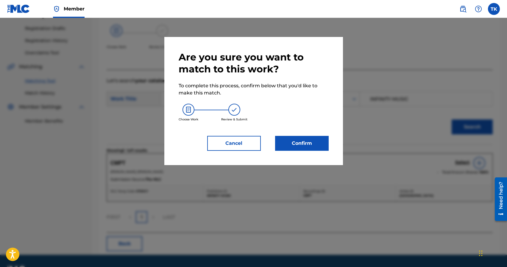
click at [316, 144] on button "Confirm" at bounding box center [302, 143] width 54 height 15
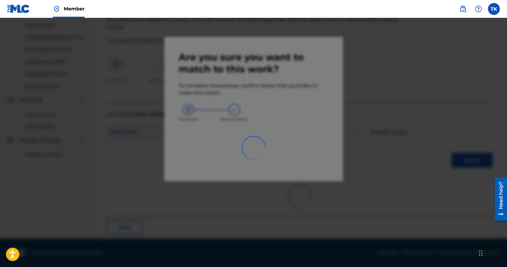
scroll to position [18, 0]
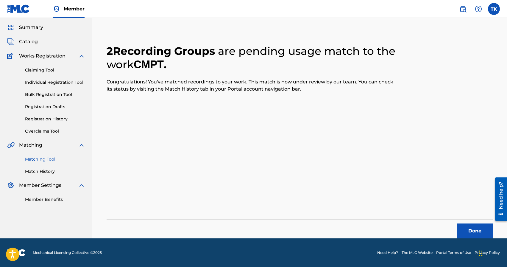
click at [460, 229] on button "Done" at bounding box center [475, 230] width 36 height 15
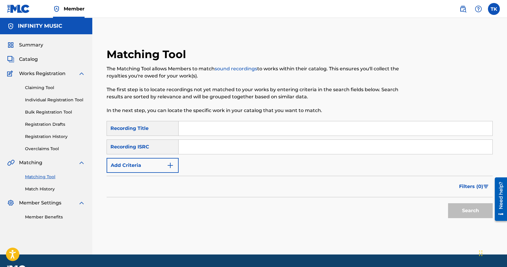
click at [234, 129] on input "Search Form" at bounding box center [336, 128] width 314 height 14
type input "Лошади"
click at [163, 167] on button "Add Criteria" at bounding box center [143, 165] width 72 height 15
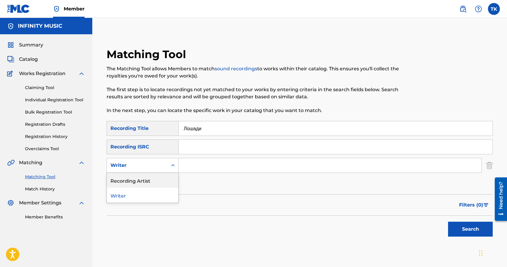
click at [163, 178] on div "Recording Artist" at bounding box center [143, 180] width 72 height 15
click at [201, 166] on input "Search Form" at bounding box center [330, 165] width 303 height 14
type input "[GEOGRAPHIC_DATA]"
click at [451, 232] on button "Search" at bounding box center [470, 229] width 45 height 15
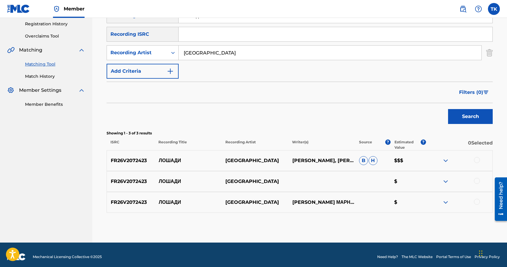
scroll to position [114, 0]
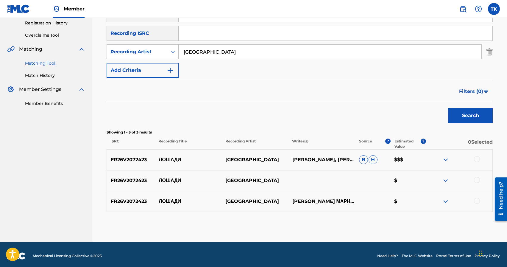
click at [476, 160] on div at bounding box center [477, 159] width 6 height 6
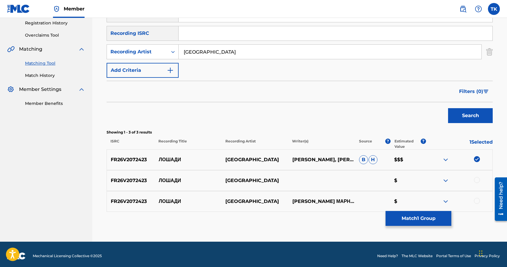
click at [476, 180] on div at bounding box center [477, 180] width 6 height 6
click at [477, 199] on div at bounding box center [477, 201] width 6 height 6
click at [368, 72] on div "SearchWithCriteria9615c23d-76a6-4832-858f-40ed67008b5f Recording Title Лошади S…" at bounding box center [300, 42] width 386 height 70
click at [395, 221] on button "Match 3 Groups" at bounding box center [419, 218] width 66 height 15
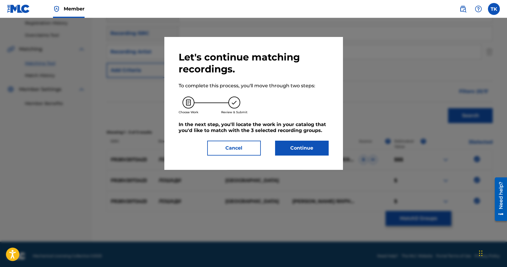
click at [299, 150] on button "Continue" at bounding box center [302, 148] width 54 height 15
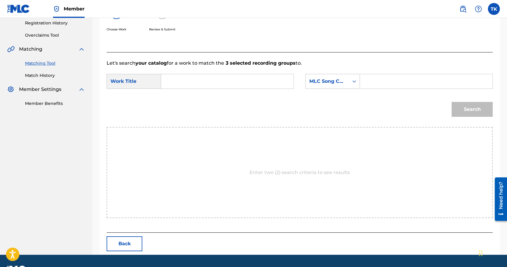
click at [234, 81] on input "Search Form" at bounding box center [227, 81] width 122 height 14
type input "лошади"
click at [214, 97] on div "лошади" at bounding box center [227, 94] width 122 height 11
click at [323, 83] on div "MLC Song Code" at bounding box center [328, 81] width 36 height 7
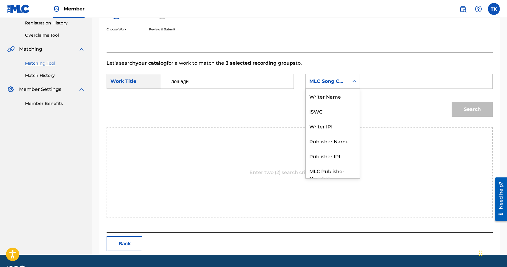
scroll to position [22, 0]
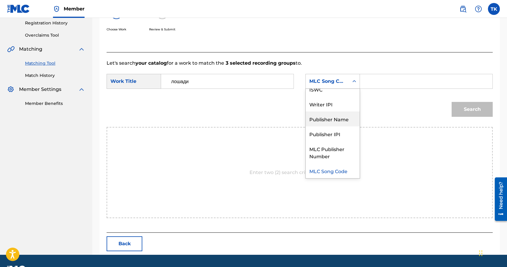
click at [332, 119] on div "Publisher Name" at bounding box center [333, 118] width 54 height 15
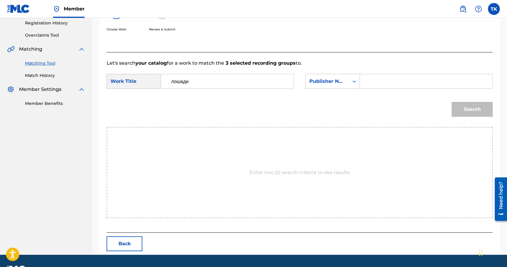
click at [380, 80] on input "Search Form" at bounding box center [426, 81] width 122 height 14
type input "INFINITY MUSIC"
click at [476, 113] on button "Search" at bounding box center [472, 109] width 41 height 15
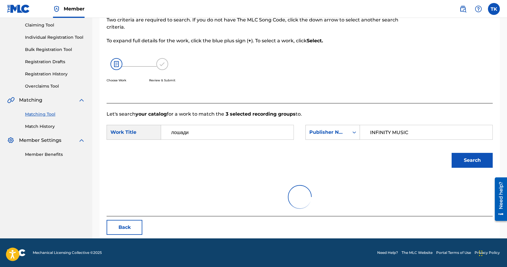
scroll to position [112, 0]
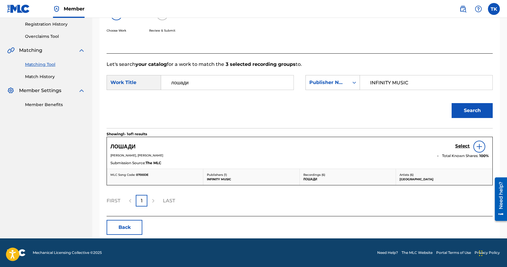
click at [458, 147] on h5 "Select" at bounding box center [463, 146] width 15 height 6
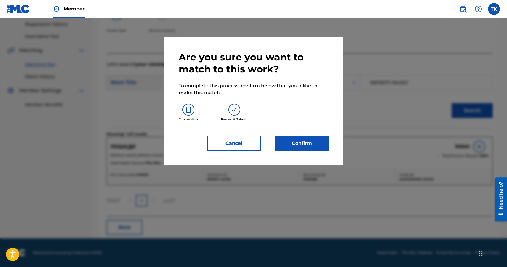
click at [302, 145] on button "Confirm" at bounding box center [302, 143] width 54 height 15
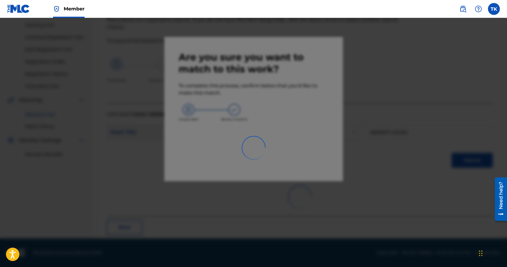
scroll to position [18, 0]
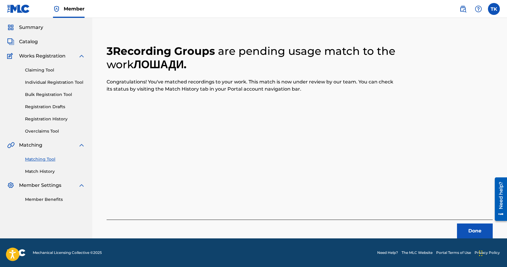
click at [465, 226] on button "Done" at bounding box center [475, 230] width 36 height 15
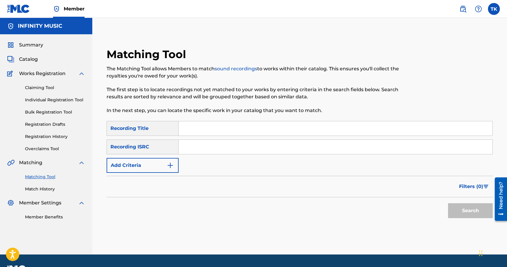
click at [233, 127] on input "Search Form" at bounding box center [336, 128] width 314 height 14
type input "утро - приговор"
click at [158, 166] on button "Add Criteria" at bounding box center [143, 165] width 72 height 15
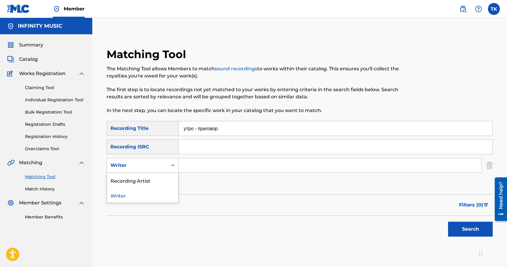
click at [158, 166] on div "Writer" at bounding box center [138, 165] width 54 height 7
click at [158, 184] on div "Recording Artist" at bounding box center [143, 180] width 72 height 15
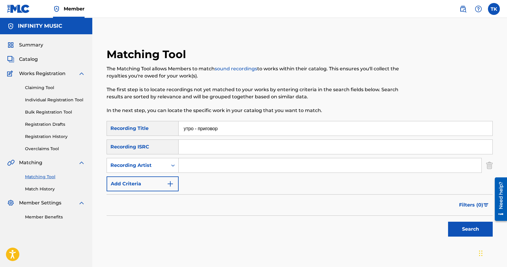
click at [199, 164] on input "Search Form" at bounding box center [330, 165] width 303 height 14
type input "[GEOGRAPHIC_DATA]"
click at [481, 227] on button "Search" at bounding box center [470, 229] width 45 height 15
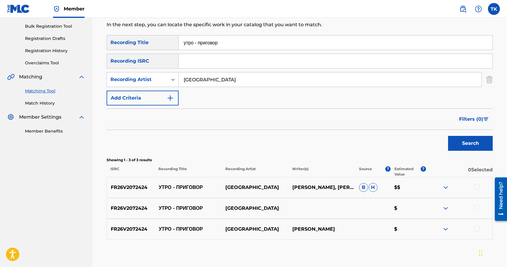
scroll to position [100, 0]
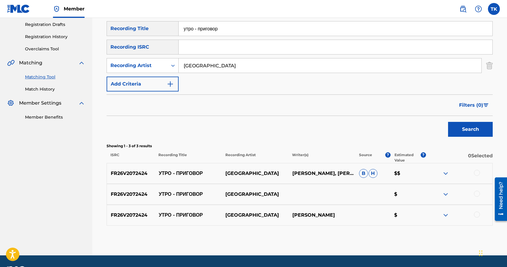
click at [477, 173] on div at bounding box center [477, 173] width 6 height 6
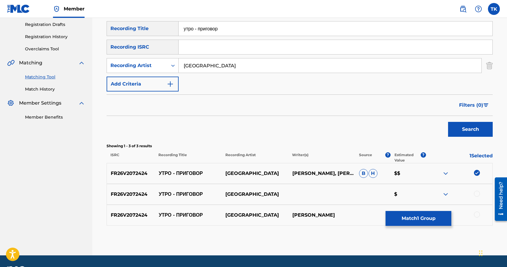
click at [478, 198] on div "FR26V2072424 УТРО - ПРИГОВОР УЛИЦА ВОСТОК $" at bounding box center [300, 194] width 386 height 21
click at [479, 194] on div at bounding box center [477, 194] width 6 height 6
click at [478, 214] on div at bounding box center [477, 215] width 6 height 6
click at [437, 220] on button "Match 3 Groups" at bounding box center [419, 218] width 66 height 15
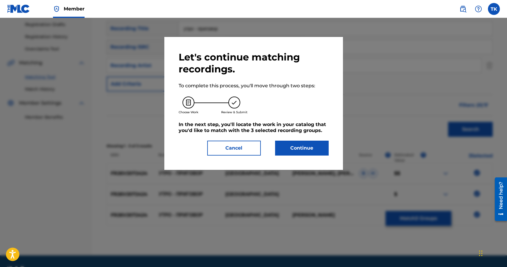
click at [316, 147] on button "Continue" at bounding box center [302, 148] width 54 height 15
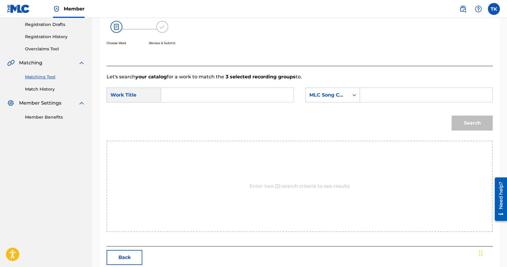
click at [240, 98] on input "Search Form" at bounding box center [227, 95] width 122 height 14
type input "у"
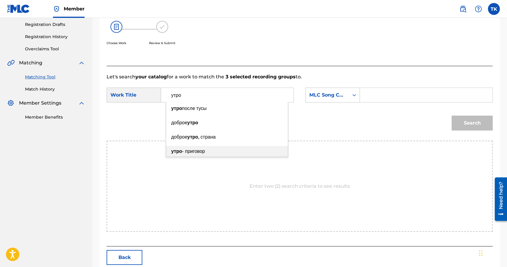
click at [216, 148] on div "утро - приговор" at bounding box center [227, 151] width 122 height 11
type input "утро - приговор"
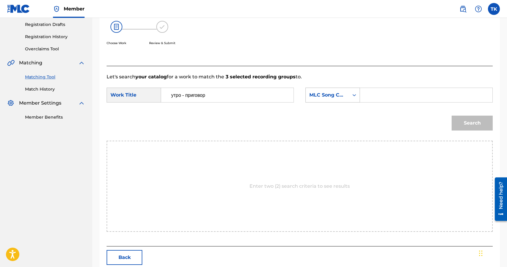
click at [322, 93] on div "MLC Song Code" at bounding box center [328, 94] width 36 height 7
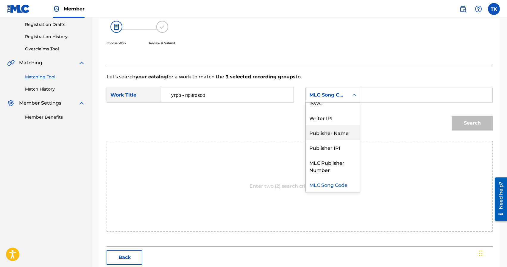
click at [338, 132] on div "Publisher Name" at bounding box center [333, 132] width 54 height 15
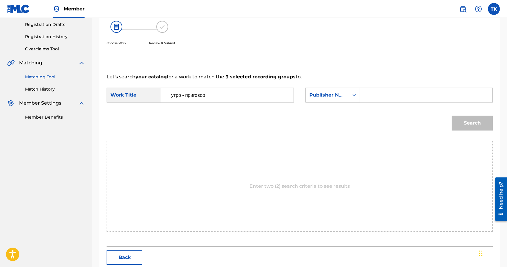
click at [379, 94] on input "Search Form" at bounding box center [426, 95] width 122 height 14
type input "INFINITY MUSIC"
click at [468, 125] on button "Search" at bounding box center [472, 123] width 41 height 15
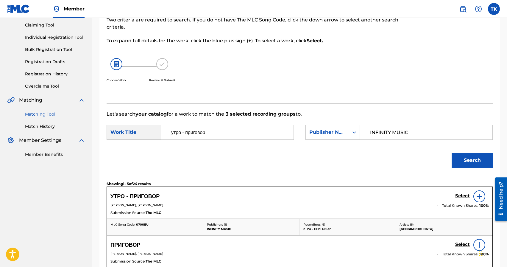
scroll to position [100, 0]
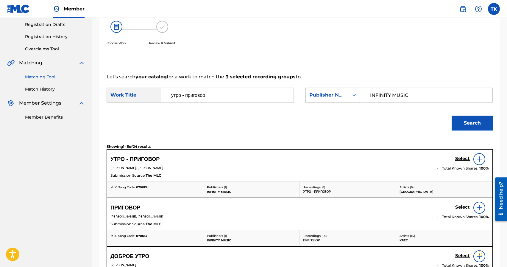
click at [460, 161] on h5 "Select" at bounding box center [463, 159] width 15 height 6
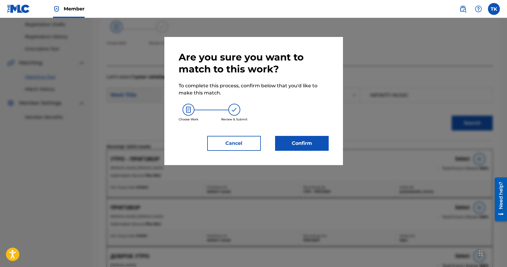
click at [316, 139] on button "Confirm" at bounding box center [302, 143] width 54 height 15
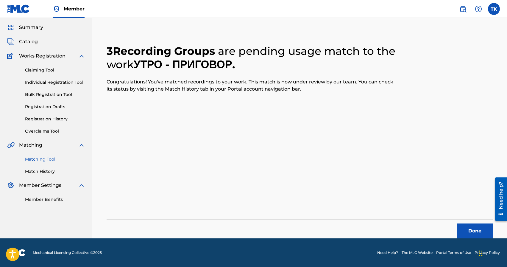
scroll to position [18, 0]
click at [471, 231] on button "Done" at bounding box center [475, 230] width 36 height 15
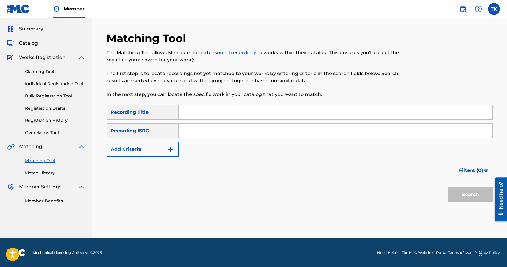
scroll to position [0, 0]
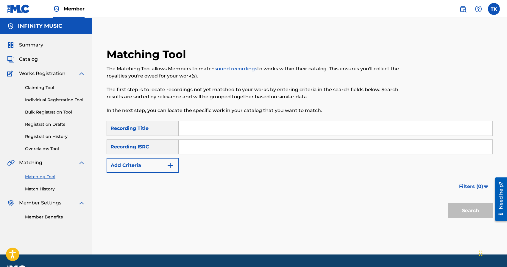
click at [221, 133] on input "Search Form" at bounding box center [336, 128] width 314 height 14
type input "декаданс"
click at [167, 169] on button "Add Criteria" at bounding box center [143, 165] width 72 height 15
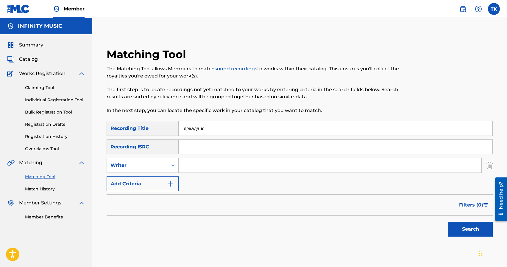
click at [167, 169] on div "Writer" at bounding box center [137, 165] width 61 height 11
click at [163, 182] on div "Recording Artist" at bounding box center [143, 180] width 72 height 15
click at [210, 171] on input "Search Form" at bounding box center [330, 165] width 303 height 14
type input "[GEOGRAPHIC_DATA]"
click at [464, 225] on button "Search" at bounding box center [470, 229] width 45 height 15
